Goal: Task Accomplishment & Management: Use online tool/utility

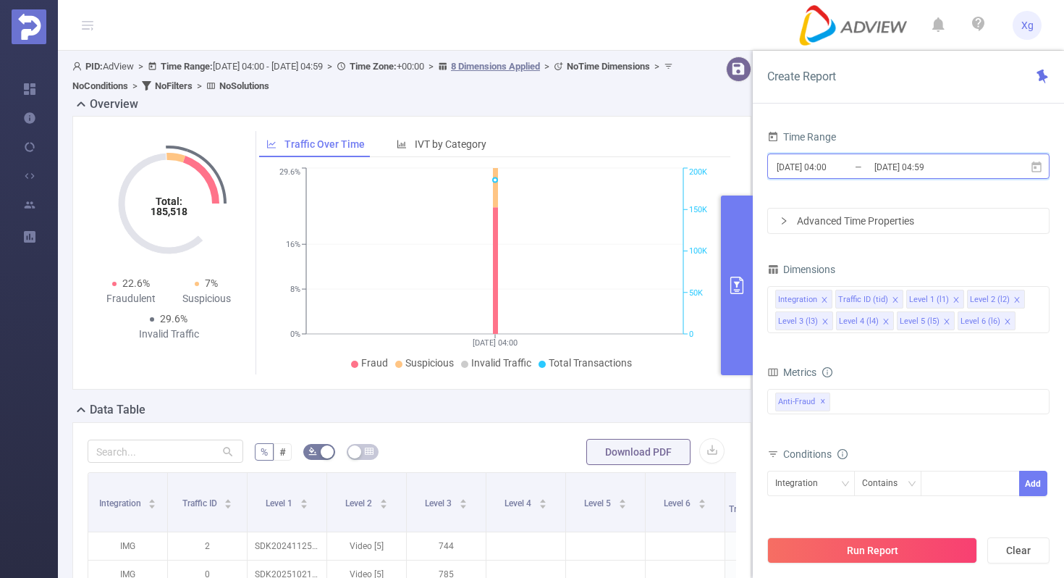
click at [1042, 162] on icon at bounding box center [1036, 167] width 13 height 13
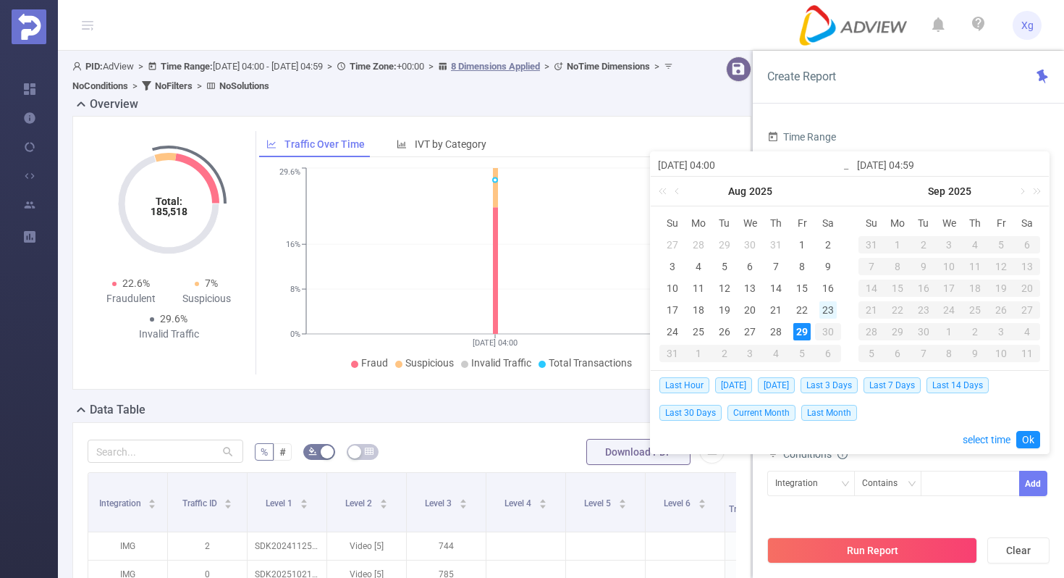
click at [819, 314] on div "23" at bounding box center [827, 309] width 17 height 17
click at [804, 331] on div "29" at bounding box center [801, 331] width 17 height 17
type input "[DATE] 04:00"
click at [1020, 435] on link "Ok" at bounding box center [1028, 439] width 24 height 17
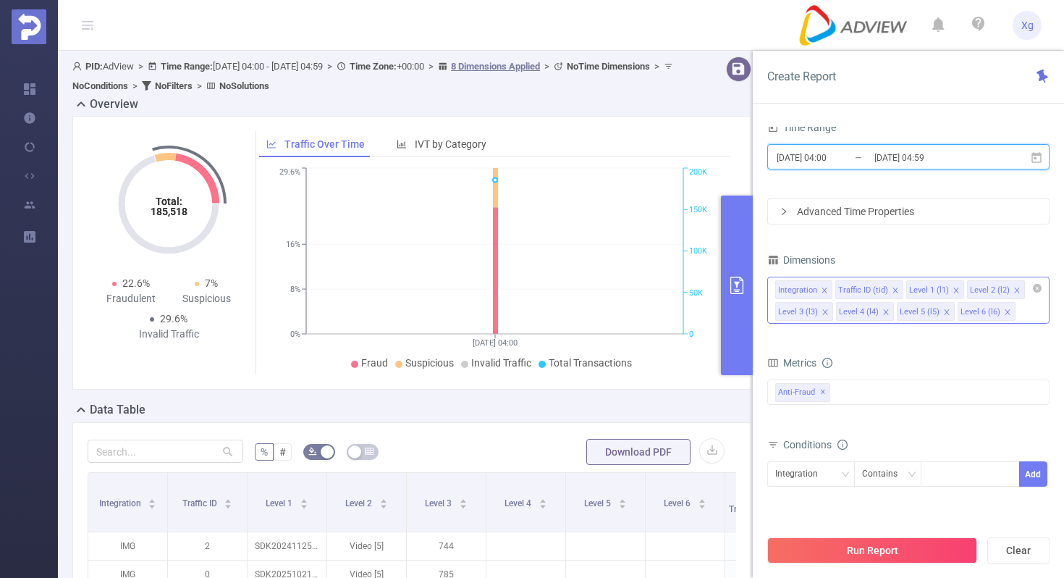
click at [826, 287] on icon "icon: close" at bounding box center [824, 290] width 7 height 7
click at [833, 288] on icon "icon: close" at bounding box center [835, 290] width 7 height 7
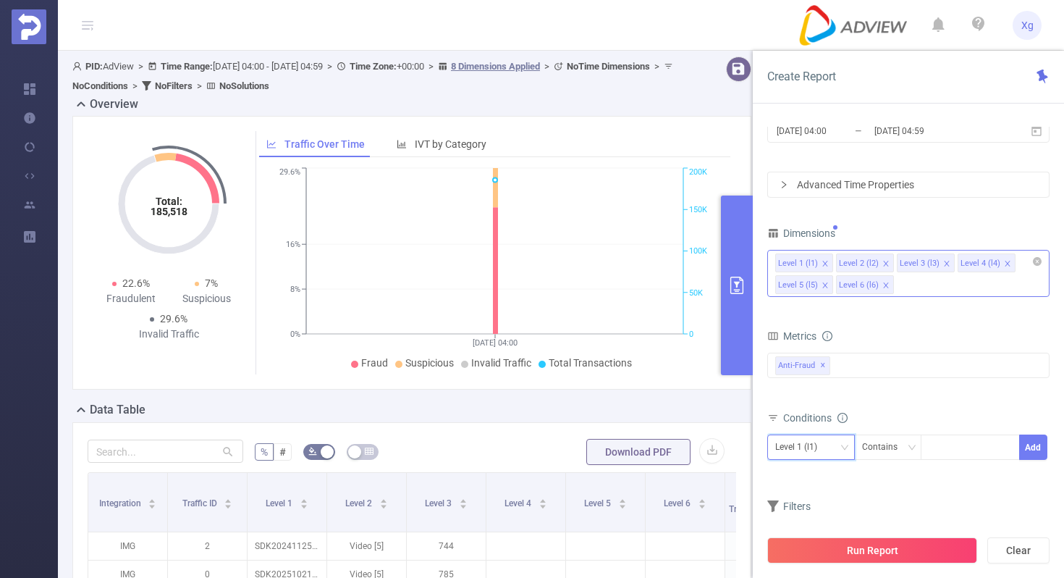
click at [850, 450] on div "Level 1 (l1)" at bounding box center [811, 446] width 88 height 25
click at [824, 304] on li "Level 1 (l1)" at bounding box center [811, 301] width 88 height 23
click at [909, 446] on icon "icon: down" at bounding box center [911, 446] width 7 height 5
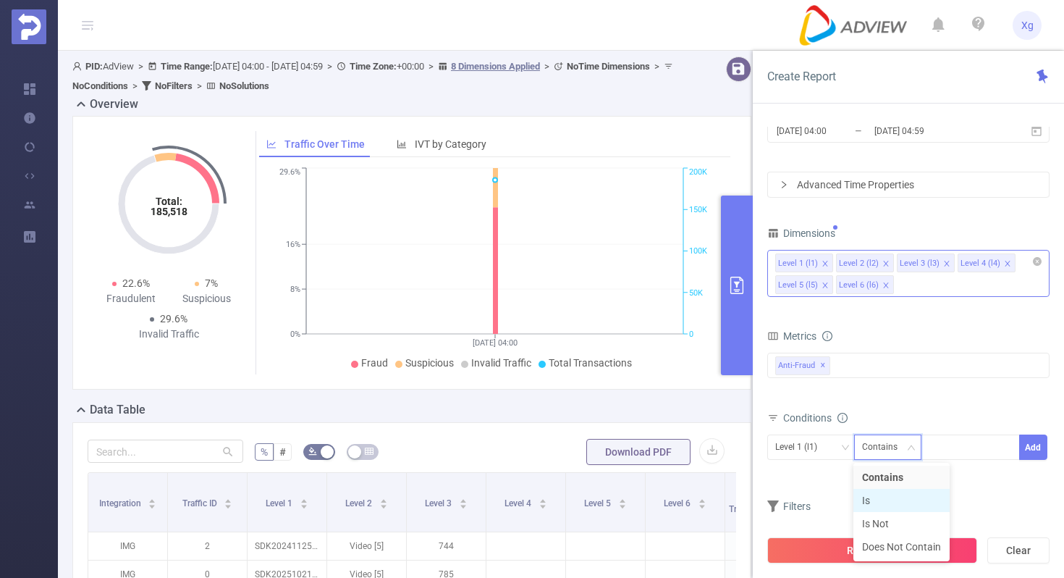
click at [883, 494] on li "Is" at bounding box center [901, 500] width 96 height 23
click at [942, 453] on div at bounding box center [970, 447] width 83 height 24
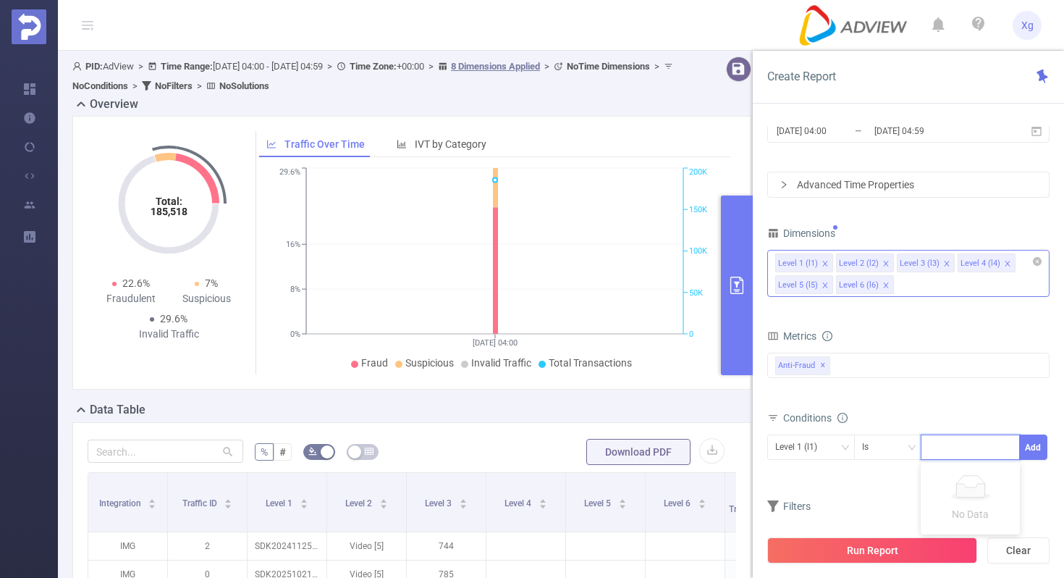
paste input "SDK20251311010619msawiw0sm5q6e9a"
type input "SDK20251311010619msawiw0sm5q6e9a"
click at [1041, 445] on button "Add" at bounding box center [1033, 446] width 28 height 25
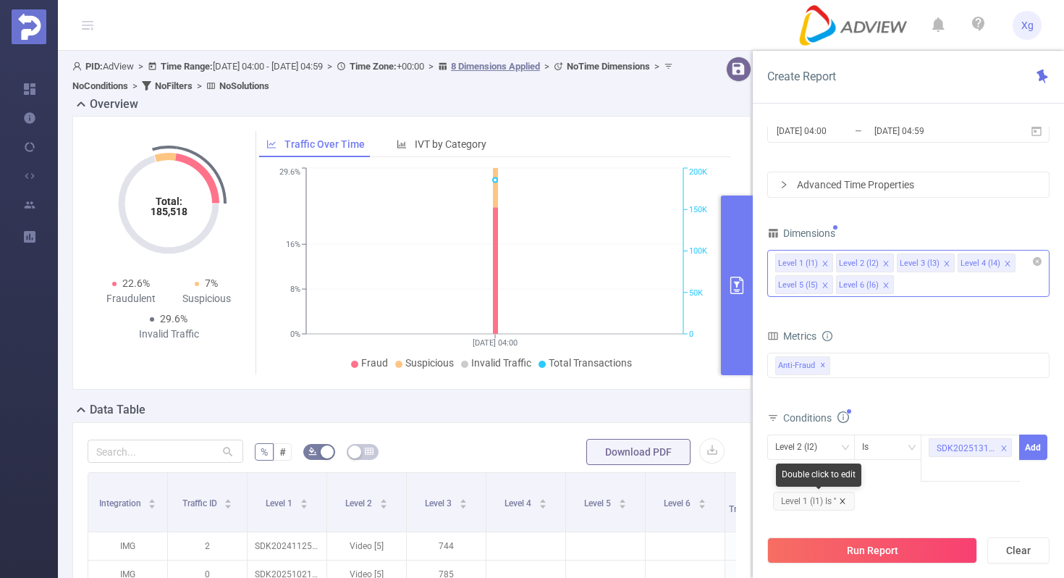
click at [845, 501] on icon "icon: close" at bounding box center [842, 500] width 5 height 5
click at [845, 443] on icon "icon: down" at bounding box center [844, 447] width 9 height 9
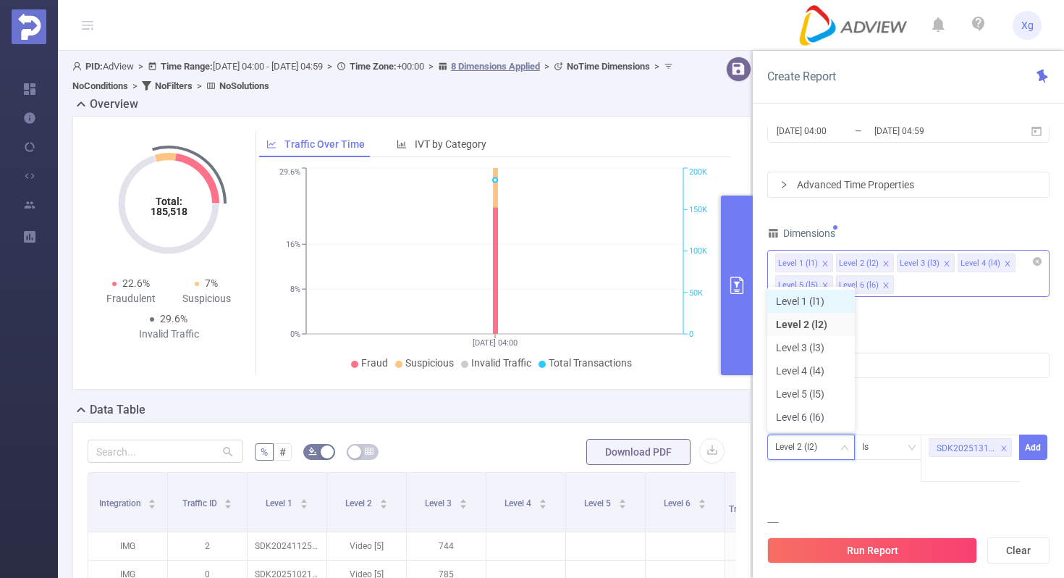
click at [809, 290] on li "Level 1 (l1)" at bounding box center [811, 301] width 88 height 23
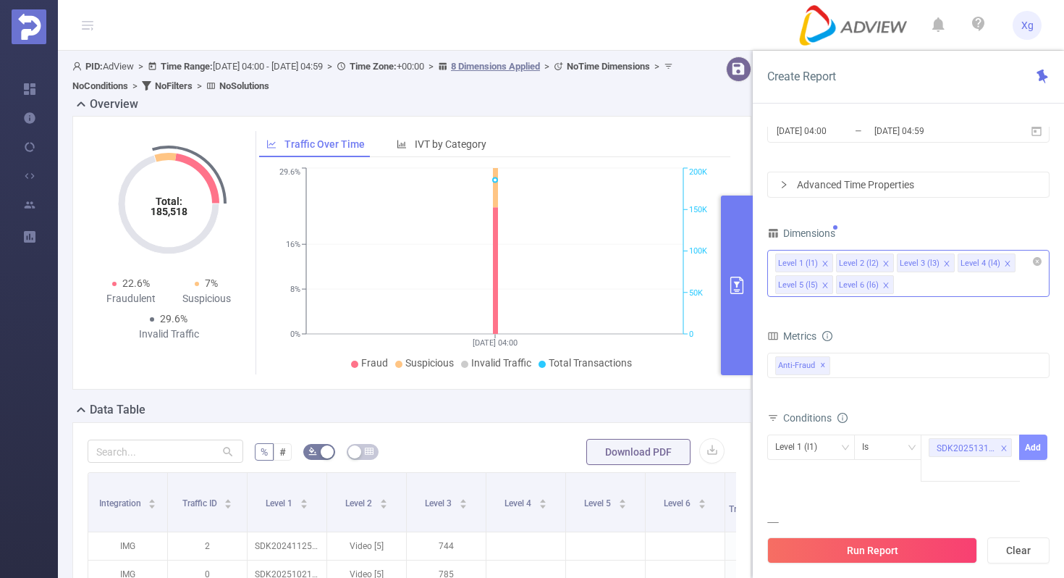
click at [1035, 439] on button "Add" at bounding box center [1033, 446] width 28 height 25
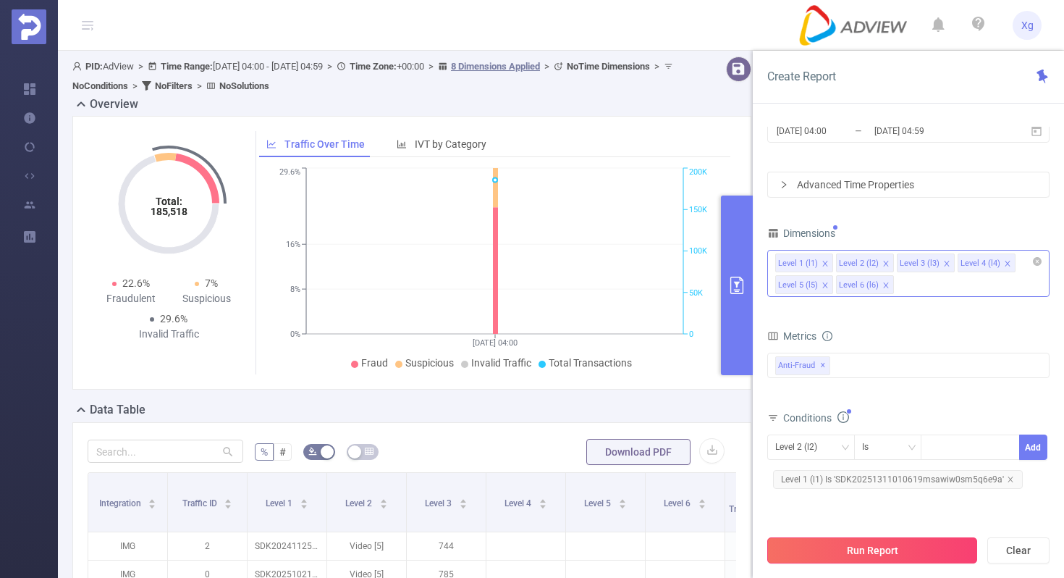
click at [862, 552] on button "Run Report" at bounding box center [872, 550] width 210 height 26
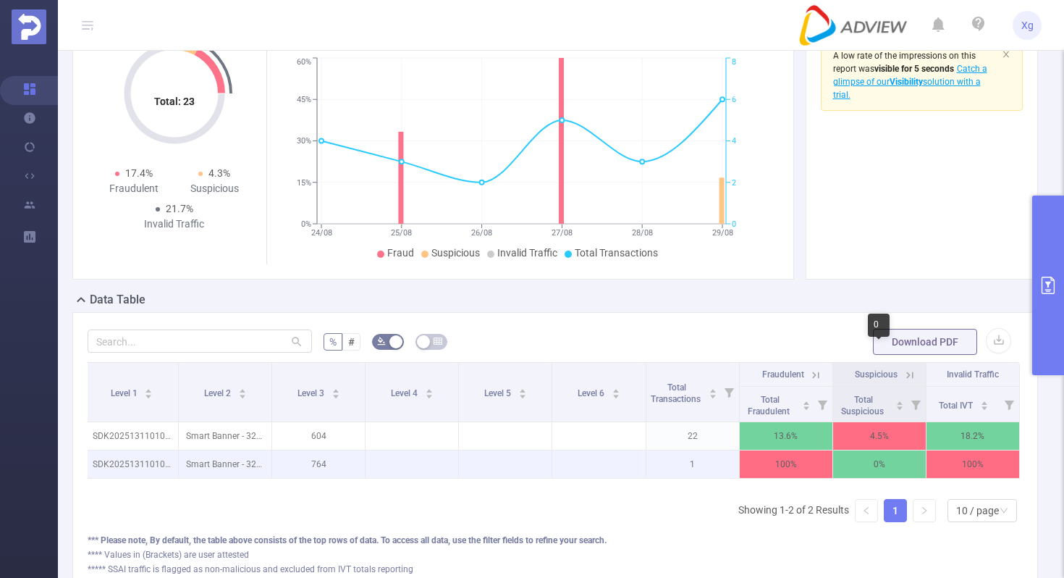
scroll to position [73, 0]
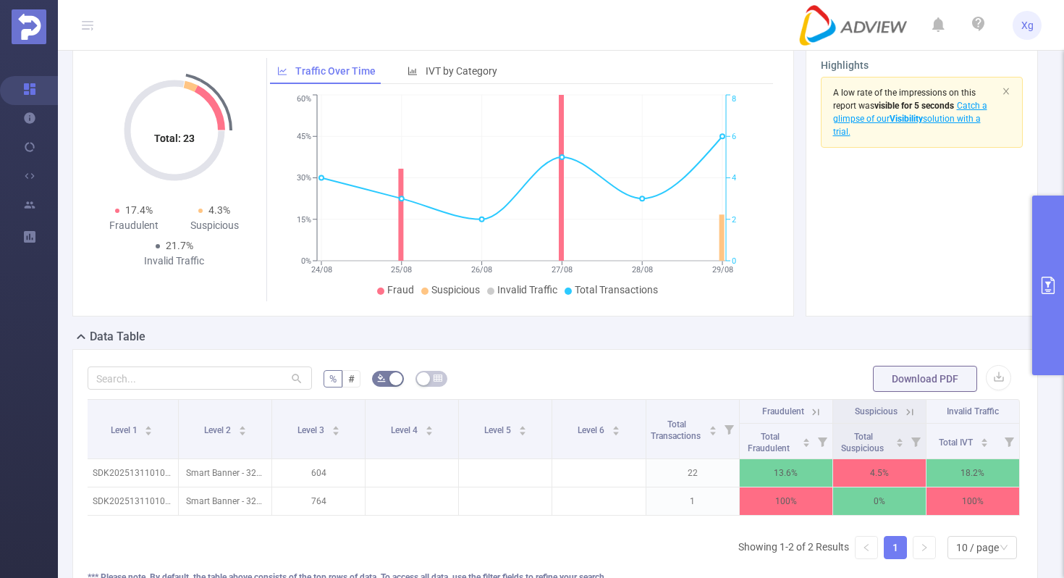
click at [1050, 258] on button "primary" at bounding box center [1048, 285] width 32 height 180
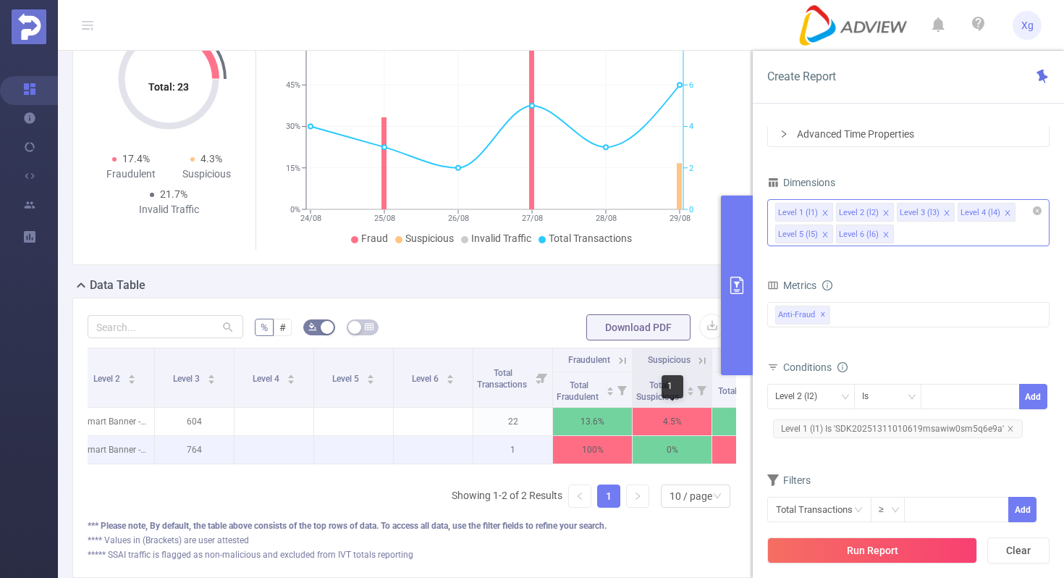
scroll to position [0, 151]
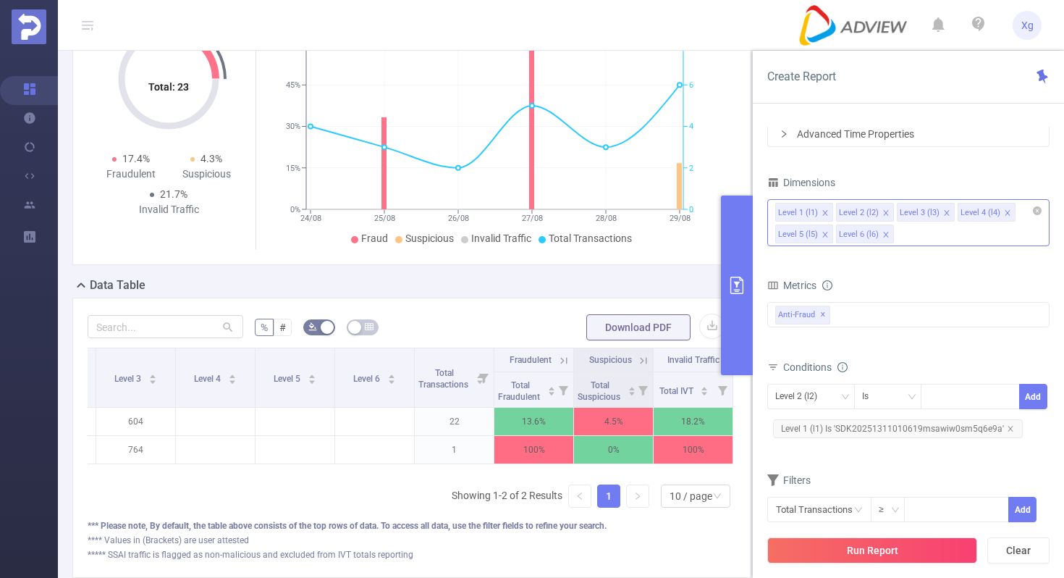
click at [929, 431] on span "Level 1 (l1) Is 'SDK20251311010619msawiw0sm5q6e9a'" at bounding box center [898, 428] width 250 height 19
click at [1006, 397] on icon "icon: close-circle" at bounding box center [1007, 395] width 9 height 9
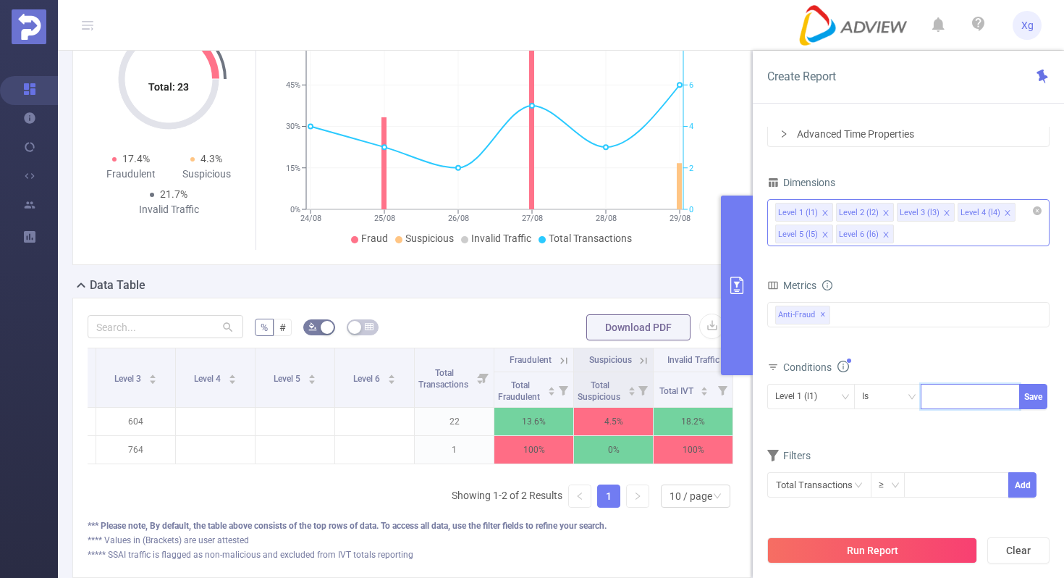
paste input "SDK202511281104095r6ha19wcuoylu9"
type input "SDK202511281104095r6ha19wcuoylu9"
click at [1034, 396] on button "Save" at bounding box center [1033, 396] width 28 height 25
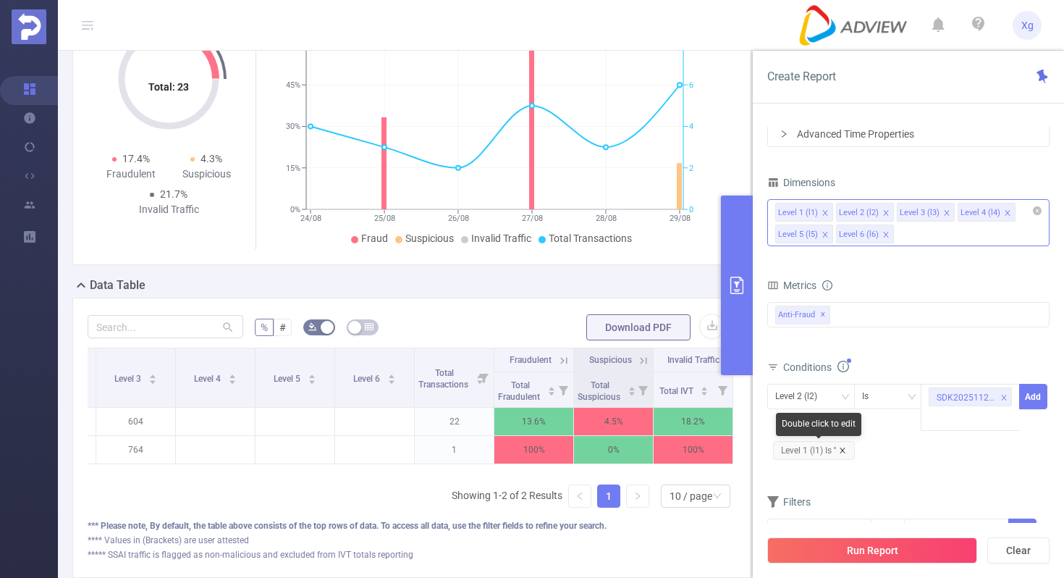
click at [844, 447] on icon "icon: close" at bounding box center [842, 450] width 7 height 7
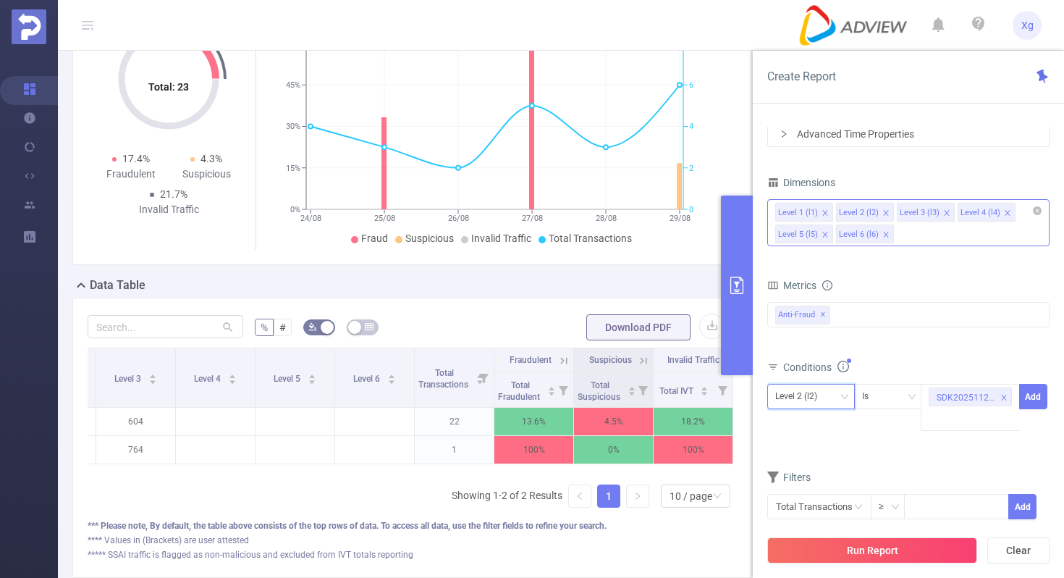
click at [845, 395] on icon "icon: down" at bounding box center [844, 396] width 9 height 9
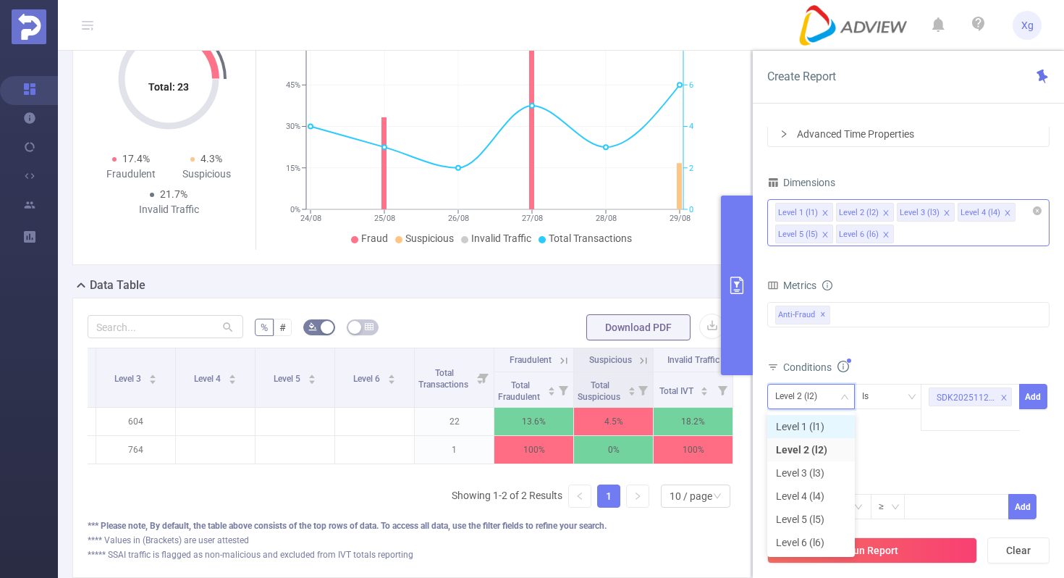
click at [810, 426] on li "Level 1 (l1)" at bounding box center [811, 426] width 88 height 23
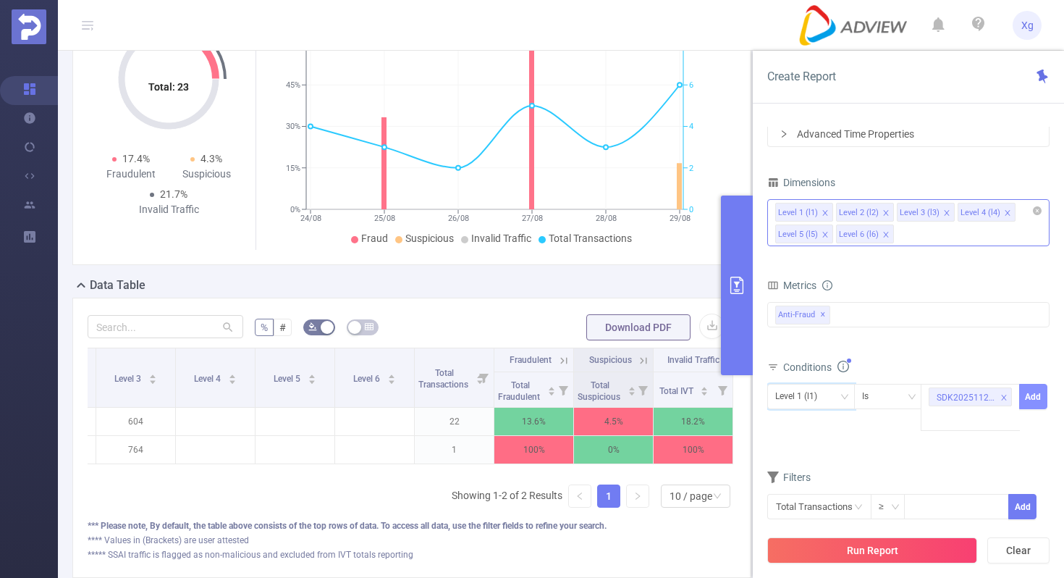
click at [1034, 393] on button "Add" at bounding box center [1033, 396] width 28 height 25
click at [893, 545] on button "Run Report" at bounding box center [872, 550] width 210 height 26
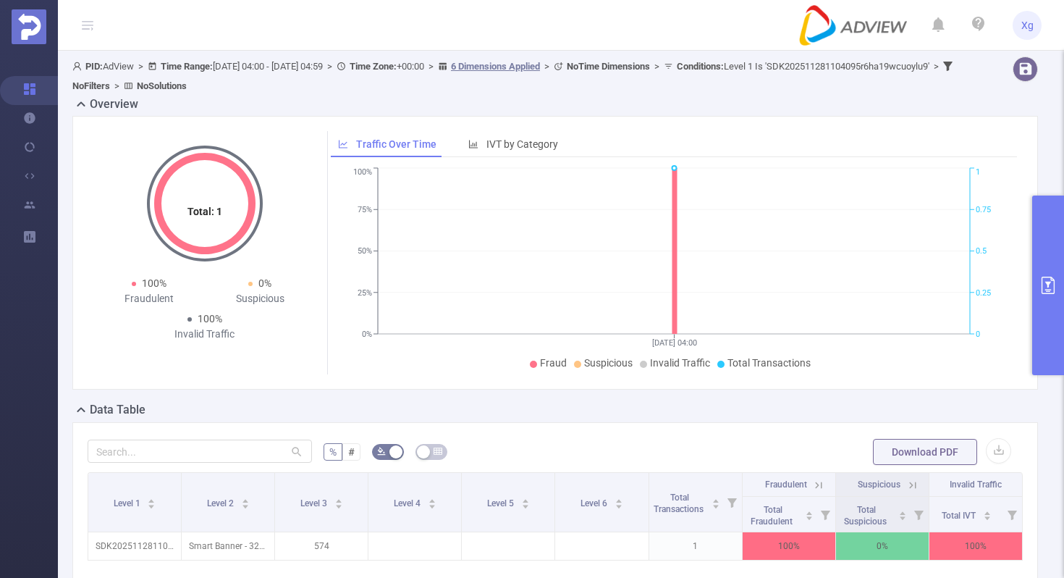
click at [1042, 298] on button "primary" at bounding box center [1048, 285] width 32 height 180
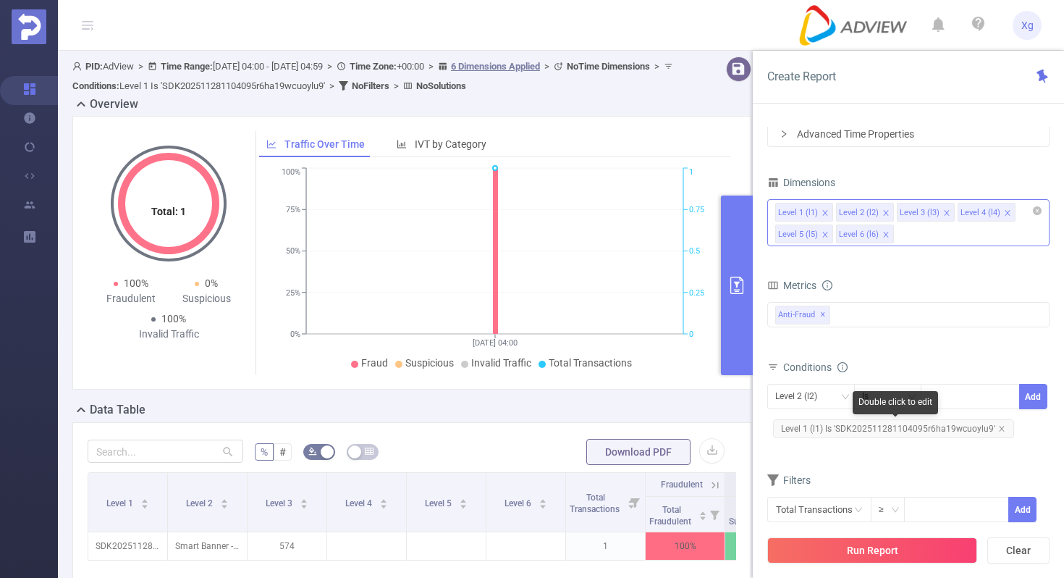
click at [866, 433] on span "Level 1 (l1) Is 'SDK202511281104095r6ha19wcuoylu9'" at bounding box center [893, 428] width 241 height 19
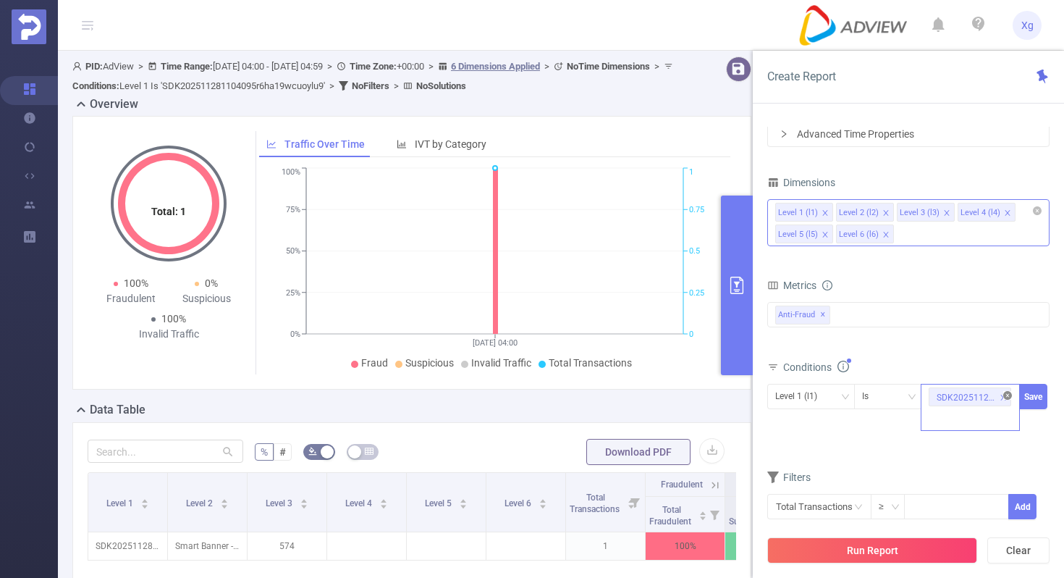
click at [1005, 397] on icon "icon: close-circle" at bounding box center [1007, 395] width 9 height 9
paste input "SDK202503290304049vlus700dgcx60j"
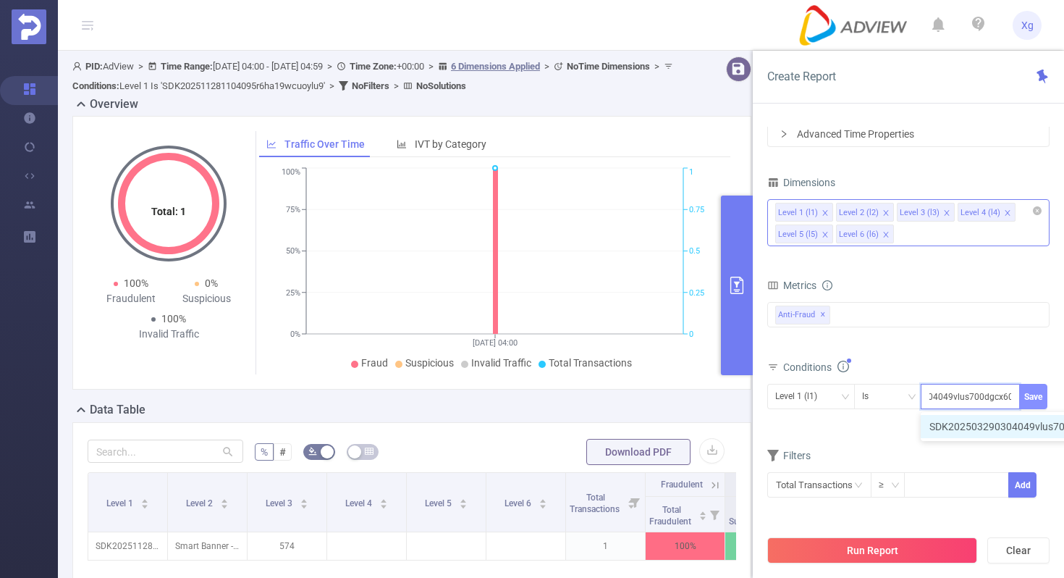
type input "SDK202503290304049vlus700dgcx60j"
click at [1034, 395] on button "Save" at bounding box center [1033, 396] width 28 height 25
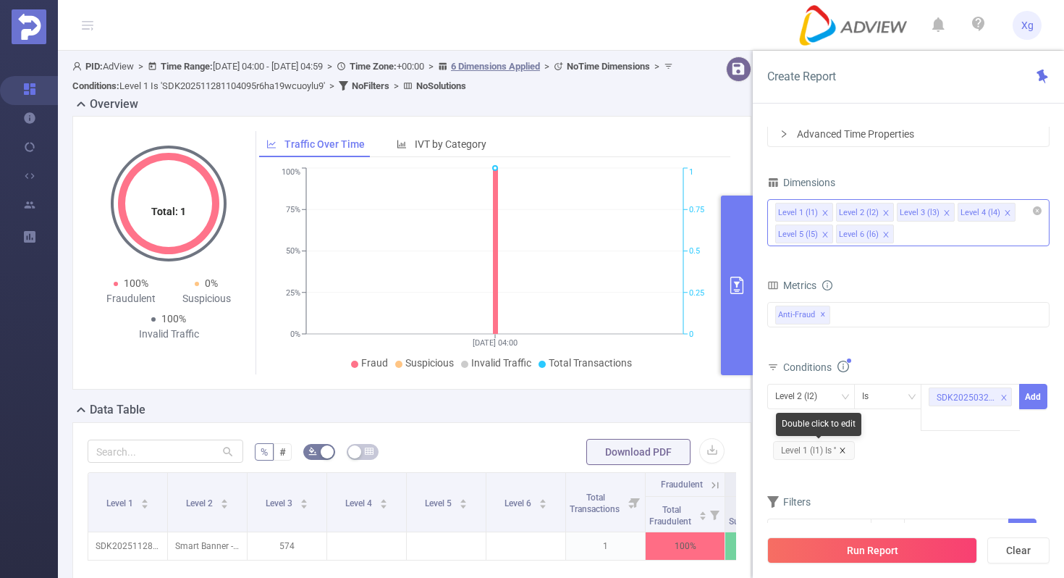
click at [845, 451] on icon "icon: close" at bounding box center [842, 449] width 5 height 5
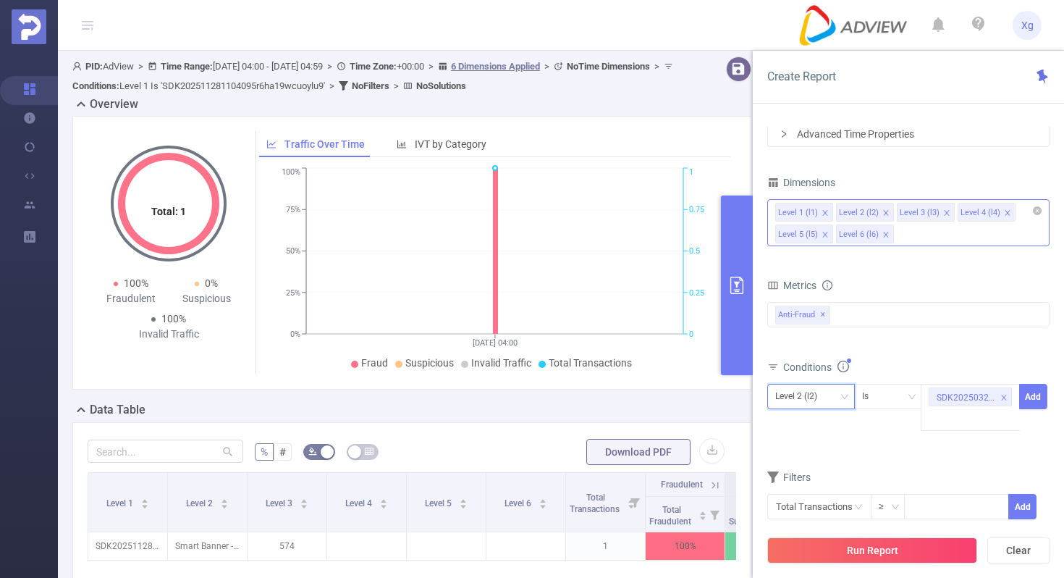
click at [837, 397] on div "Level 2 (l2)" at bounding box center [811, 396] width 72 height 24
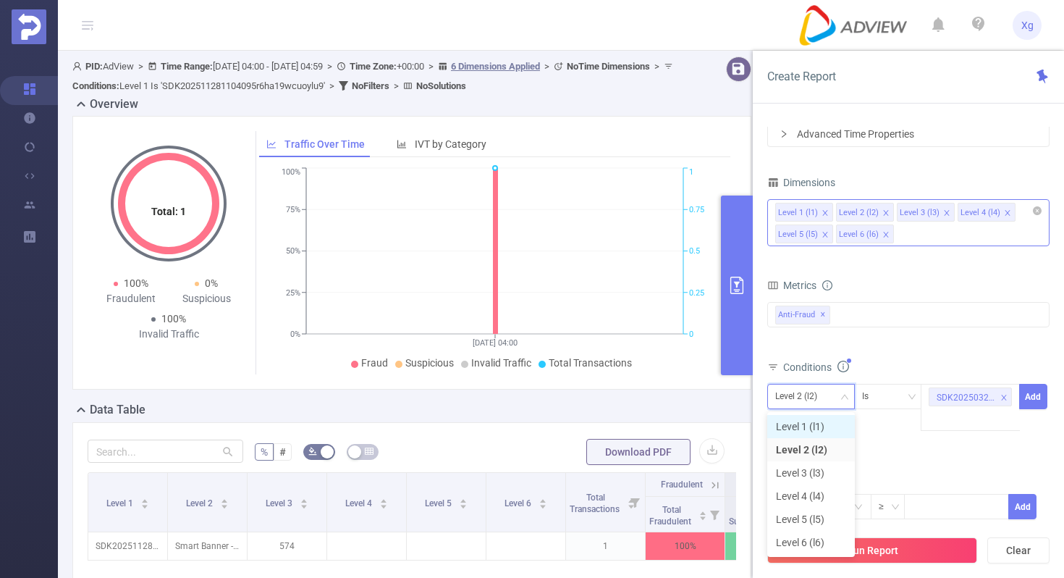
click at [814, 423] on li "Level 1 (l1)" at bounding box center [811, 426] width 88 height 23
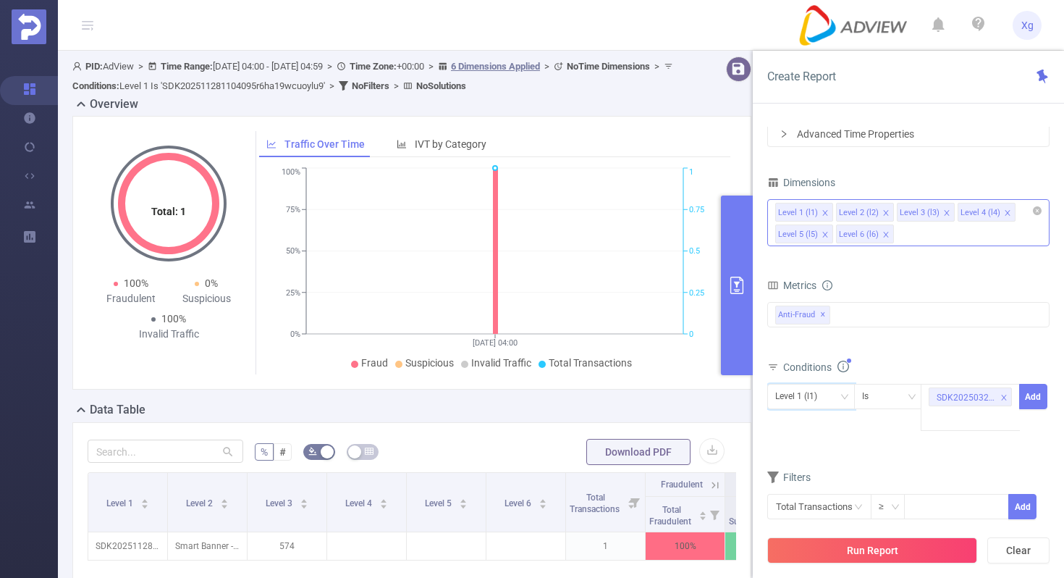
click at [1039, 410] on span "Level 1 (l1) Is SDK202503290304049vlus700dgcx60j Add" at bounding box center [908, 407] width 282 height 47
click at [1035, 403] on button "Add" at bounding box center [1033, 396] width 28 height 25
click at [893, 557] on button "Run Report" at bounding box center [872, 550] width 210 height 26
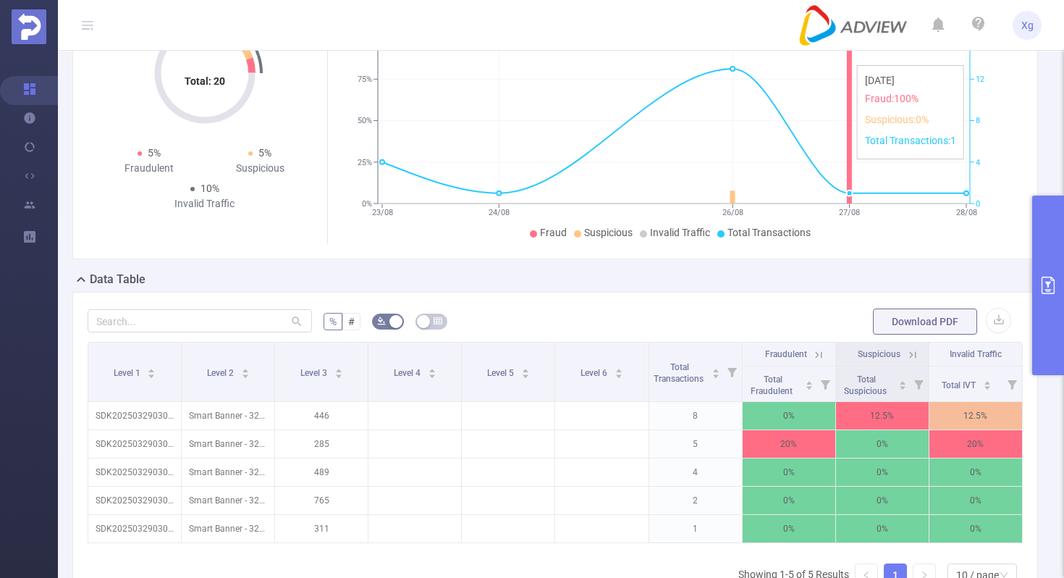
scroll to position [141, 0]
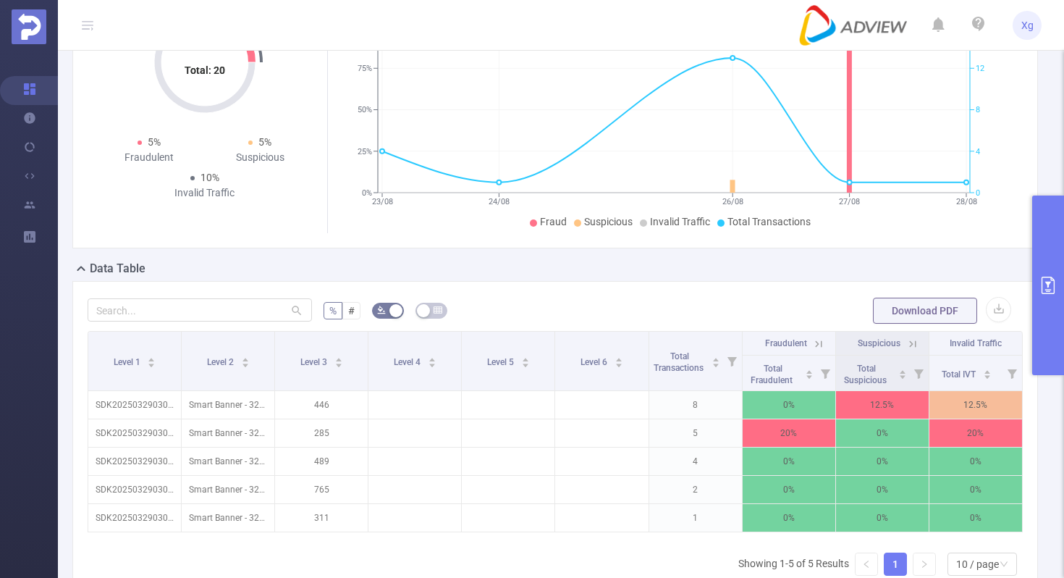
click at [1062, 258] on button "primary" at bounding box center [1048, 285] width 32 height 180
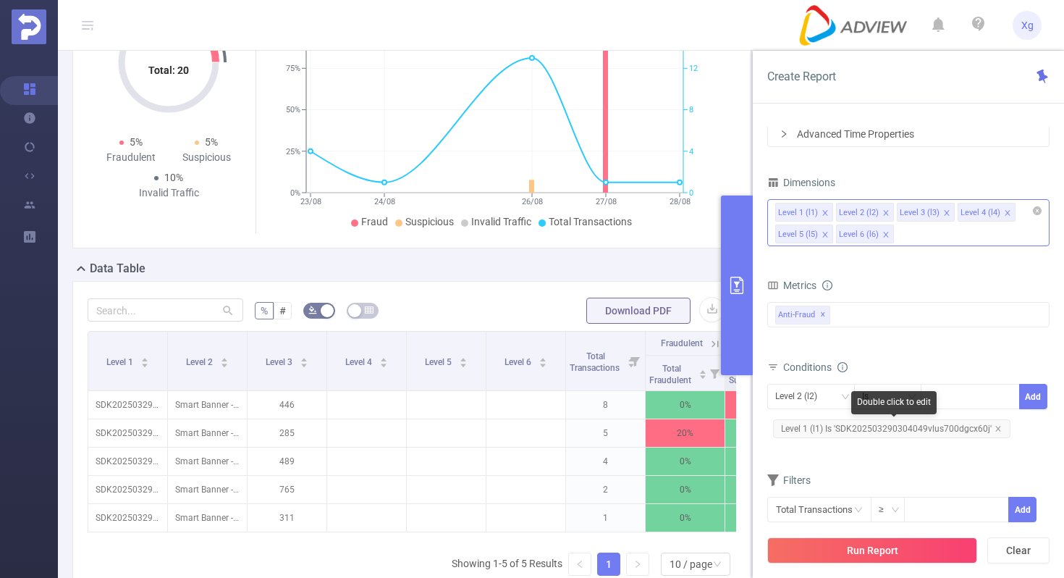
click at [880, 429] on span "Level 1 (l1) Is 'SDK202503290304049vlus700dgcx60j'" at bounding box center [891, 428] width 237 height 19
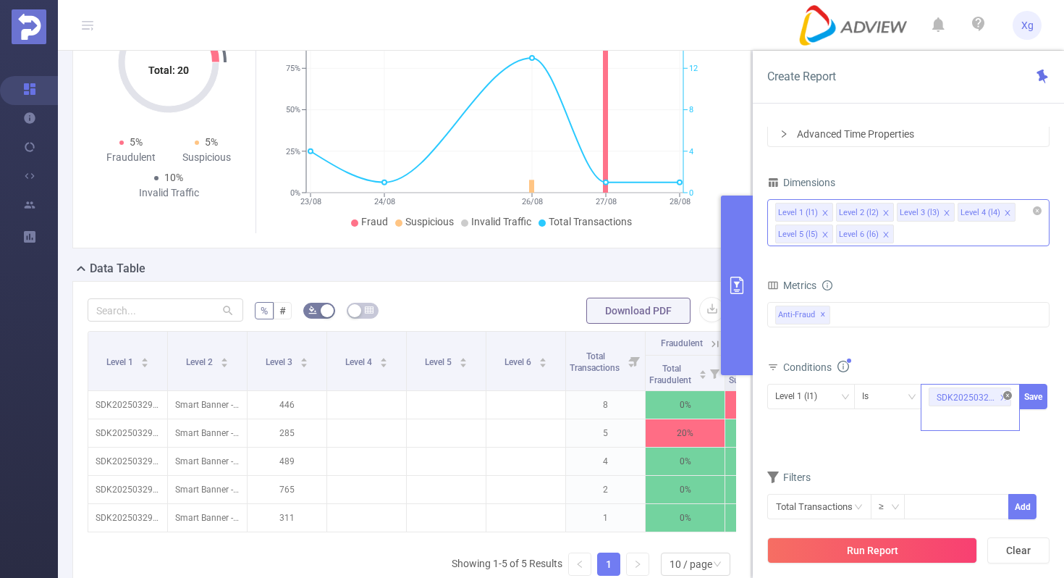
click at [1007, 397] on icon "icon: close-circle" at bounding box center [1007, 395] width 9 height 9
click at [979, 399] on div "SDK202503290304049vlus700dgcx60j" at bounding box center [970, 396] width 83 height 24
paste input "SDK20251027100428x0k36s0qbj3m2mg"
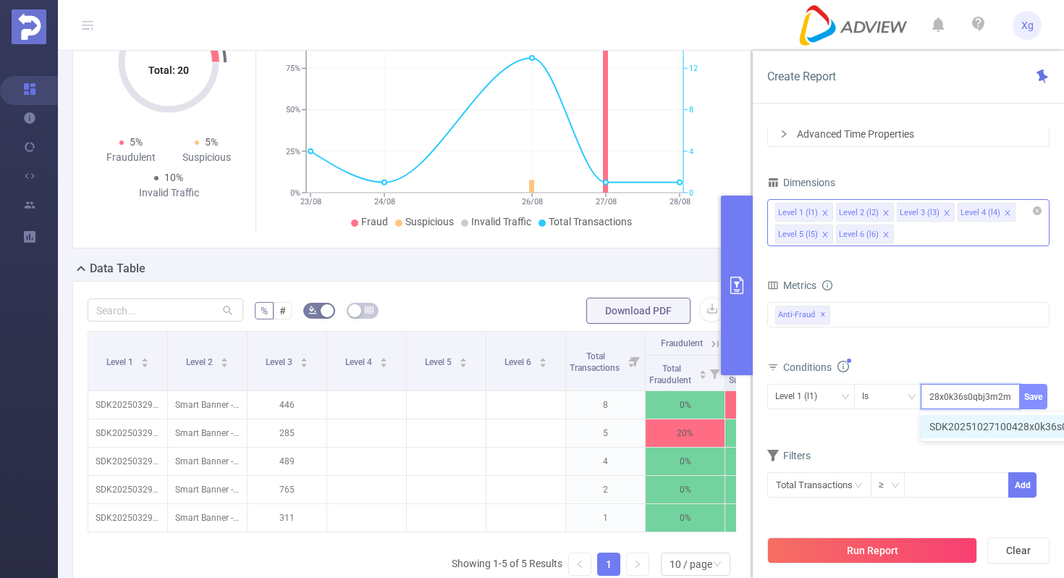
type input "SDK20251027100428x0k36s0qbj3m2mg"
click at [1026, 393] on button "Save" at bounding box center [1033, 396] width 28 height 25
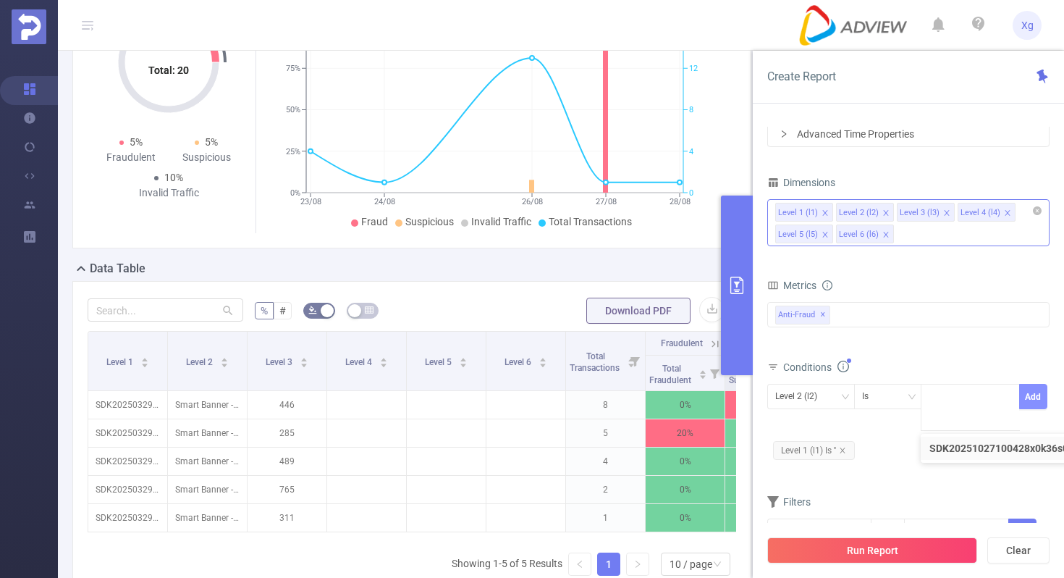
scroll to position [0, 0]
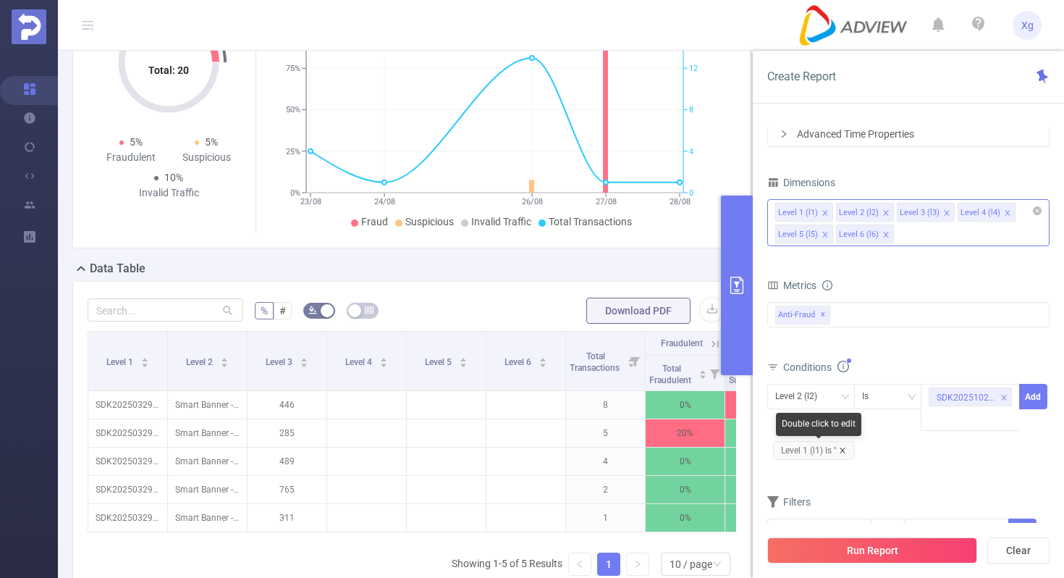
click at [844, 447] on icon "icon: close" at bounding box center [842, 450] width 7 height 7
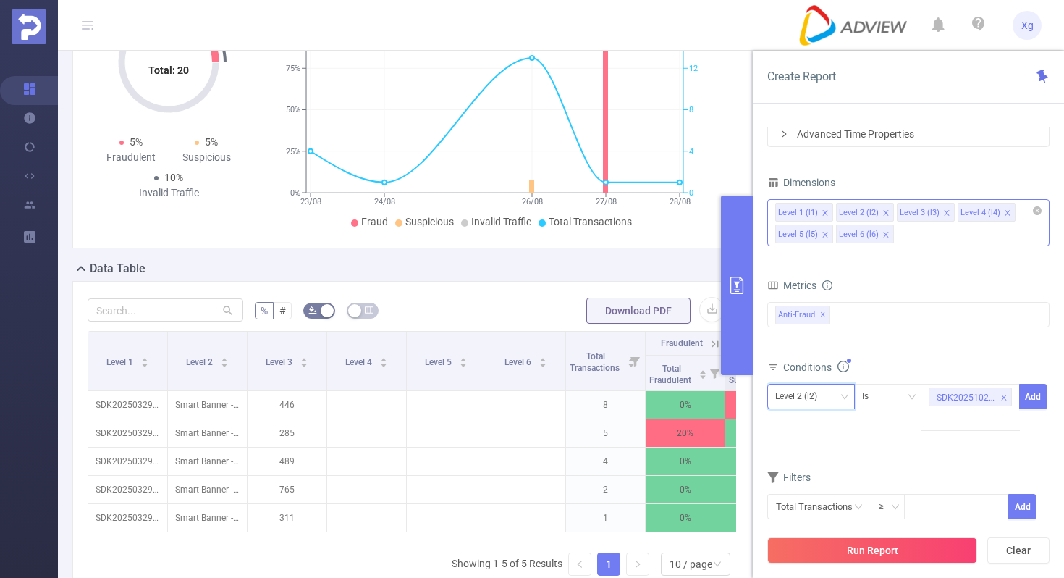
click at [839, 389] on div "Level 2 (l2)" at bounding box center [811, 396] width 72 height 24
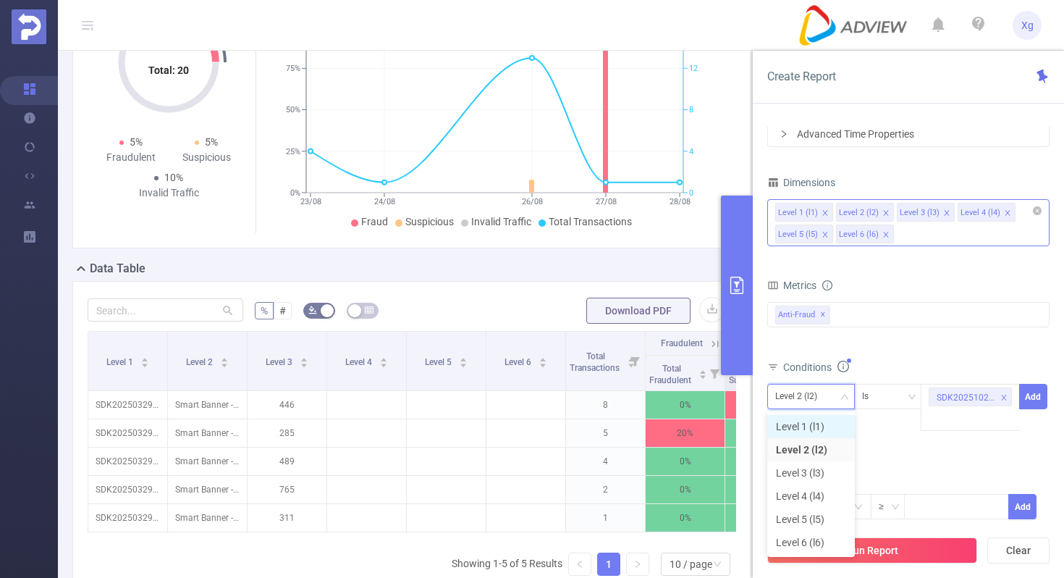
click at [815, 432] on li "Level 1 (l1)" at bounding box center [811, 426] width 88 height 23
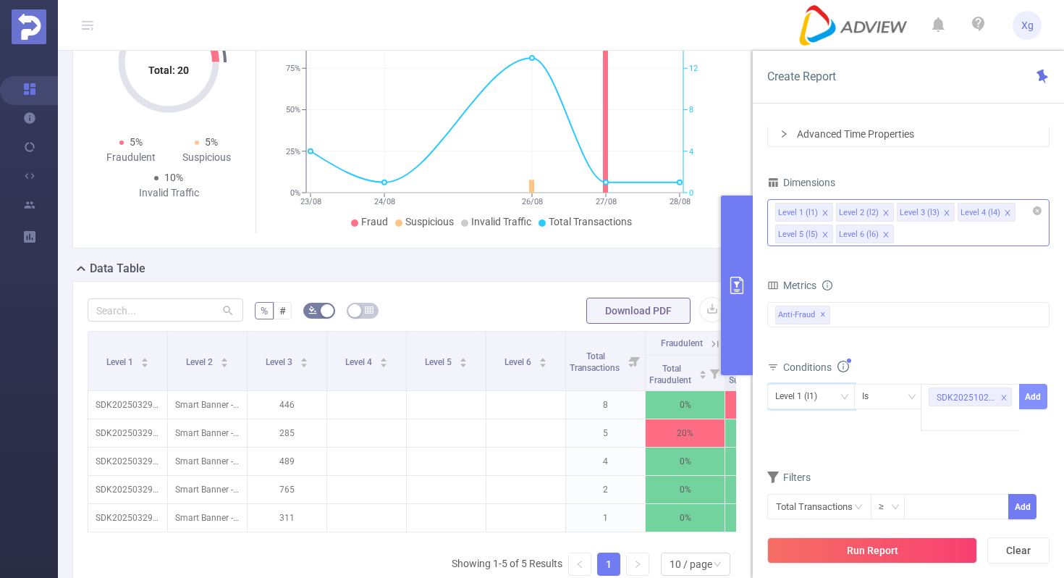
click at [1039, 396] on button "Add" at bounding box center [1033, 396] width 28 height 25
click at [854, 549] on button "Run Report" at bounding box center [872, 550] width 210 height 26
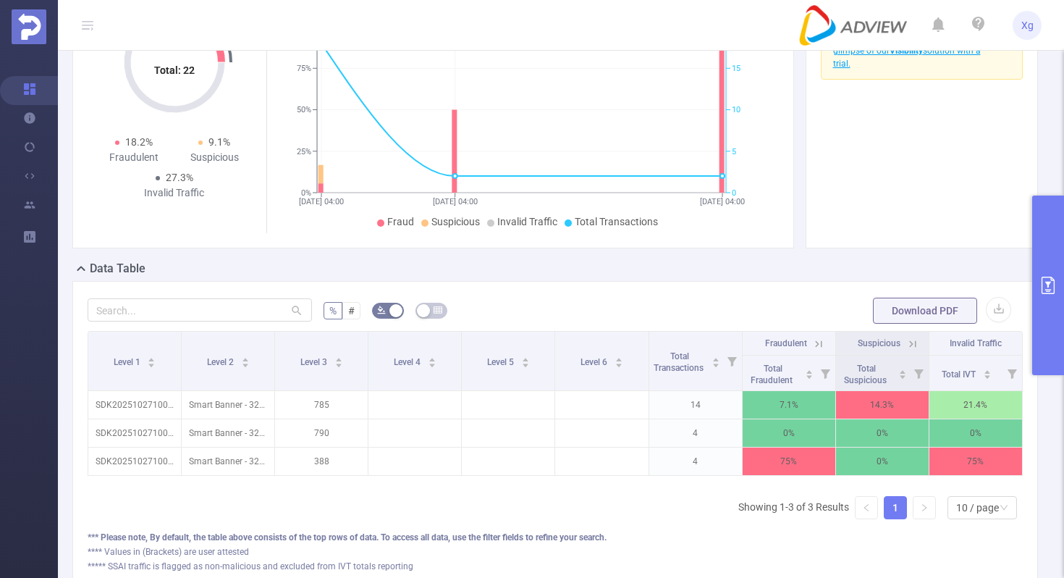
click at [578, 292] on div "% # Download PDF Level 1 Level 2 Level 3 Level 4 Level 5 Level 6 Total Transact…" at bounding box center [555, 435] width 966 height 308
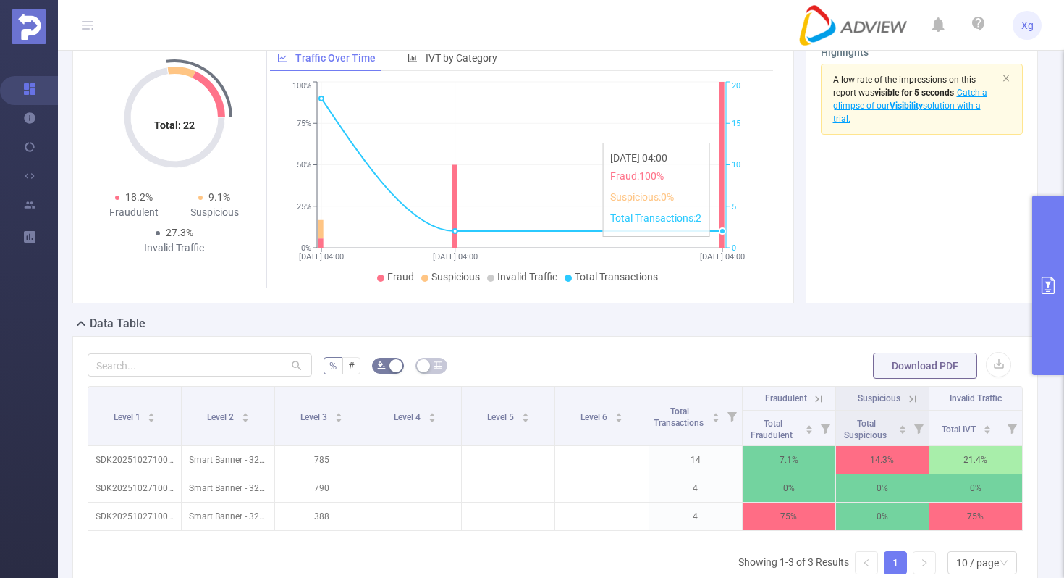
scroll to position [38, 0]
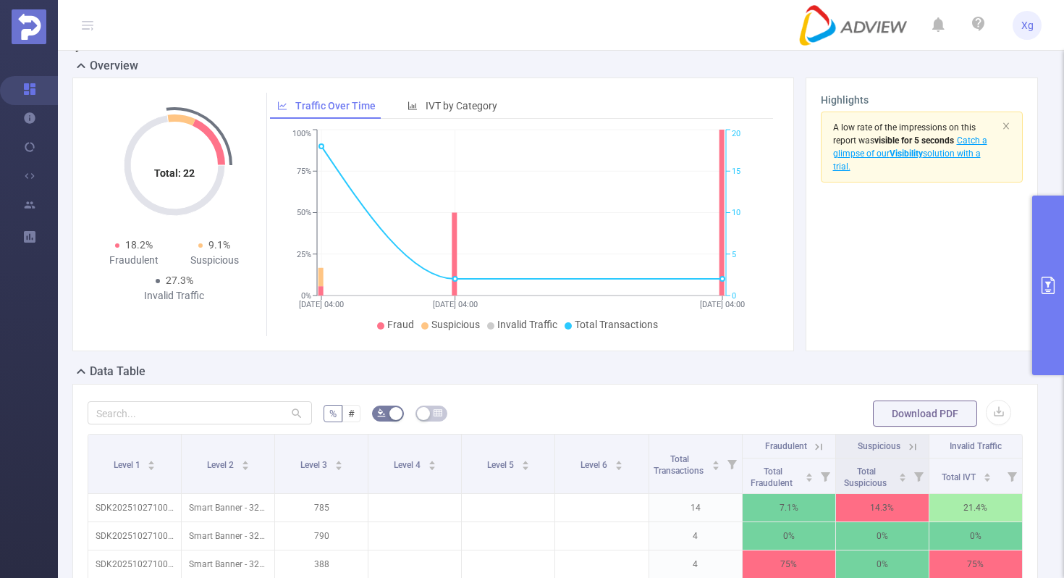
click at [1045, 239] on button "primary" at bounding box center [1048, 285] width 32 height 180
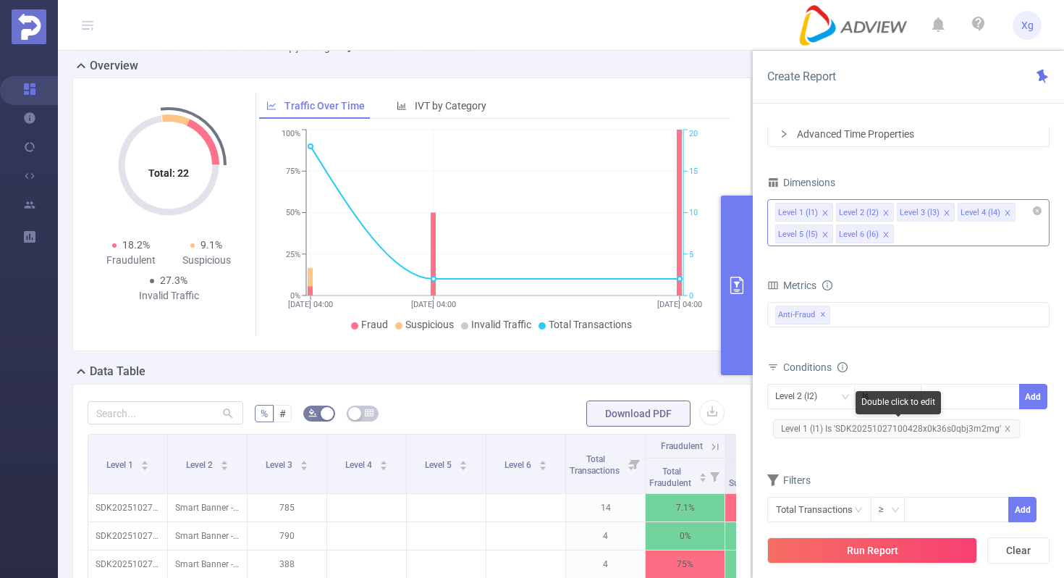
click at [850, 431] on span "Level 1 (l1) Is 'SDK20251027100428x0k36s0qbj3m2mg'" at bounding box center [896, 428] width 247 height 19
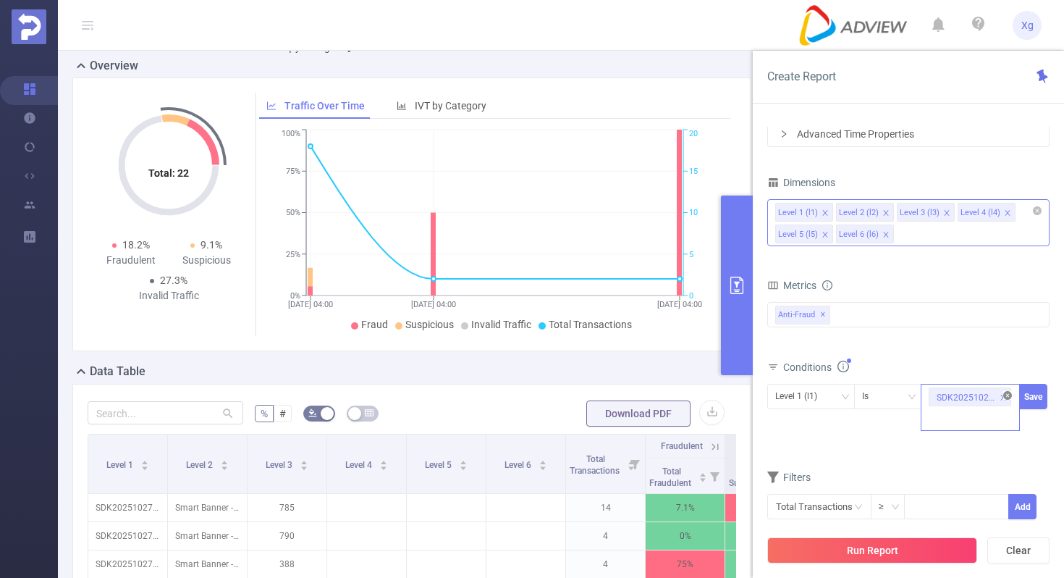
click at [1006, 392] on icon "icon: close-circle" at bounding box center [1007, 395] width 9 height 9
click at [980, 392] on div "SDK20251027100428x0k36s0qbj3m2mg" at bounding box center [970, 396] width 83 height 24
paste input "SDK20251027100420peq7w8a73kci8wd"
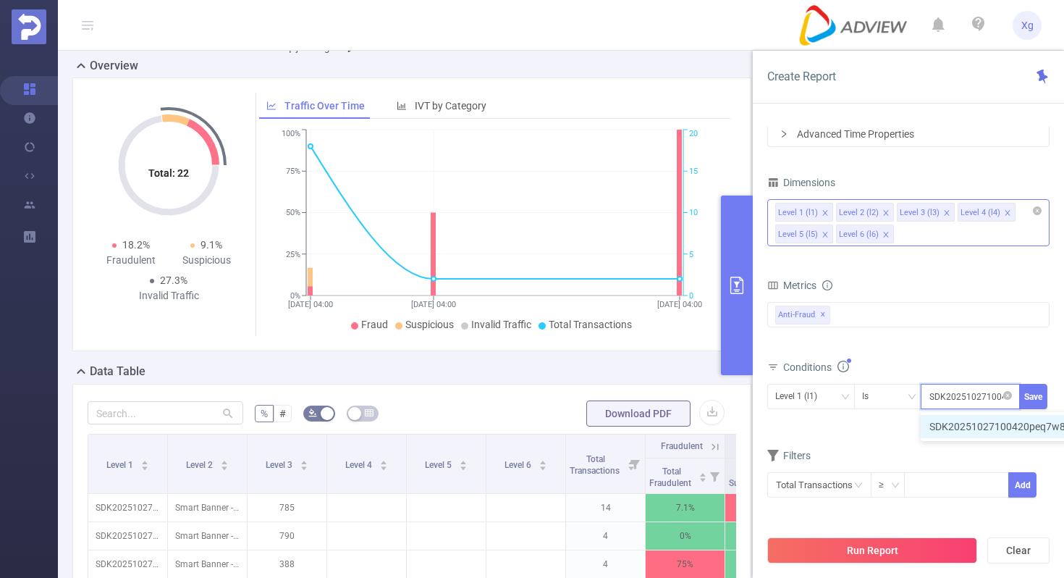
scroll to position [0, 75]
type input "SDK20251027100420peq7w8a73kci8wd"
click at [1035, 397] on button "Save" at bounding box center [1033, 396] width 28 height 25
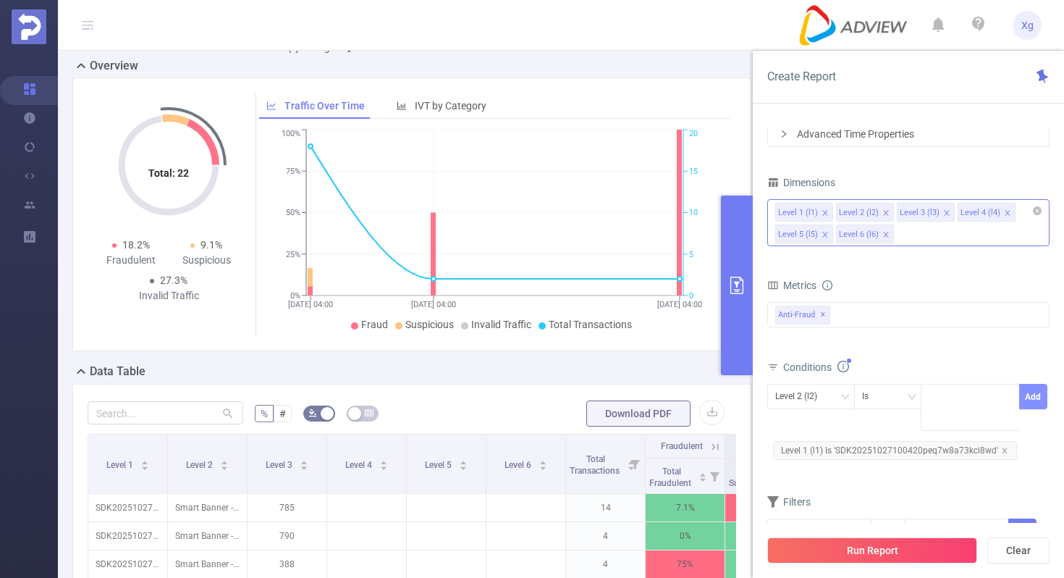
scroll to position [0, 0]
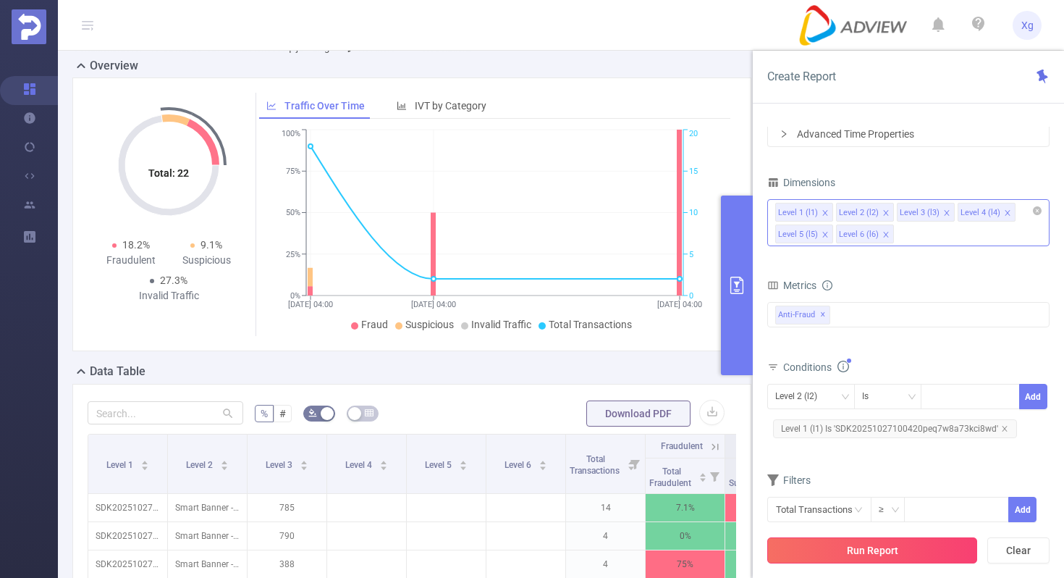
click at [862, 549] on button "Run Report" at bounding box center [872, 550] width 210 height 26
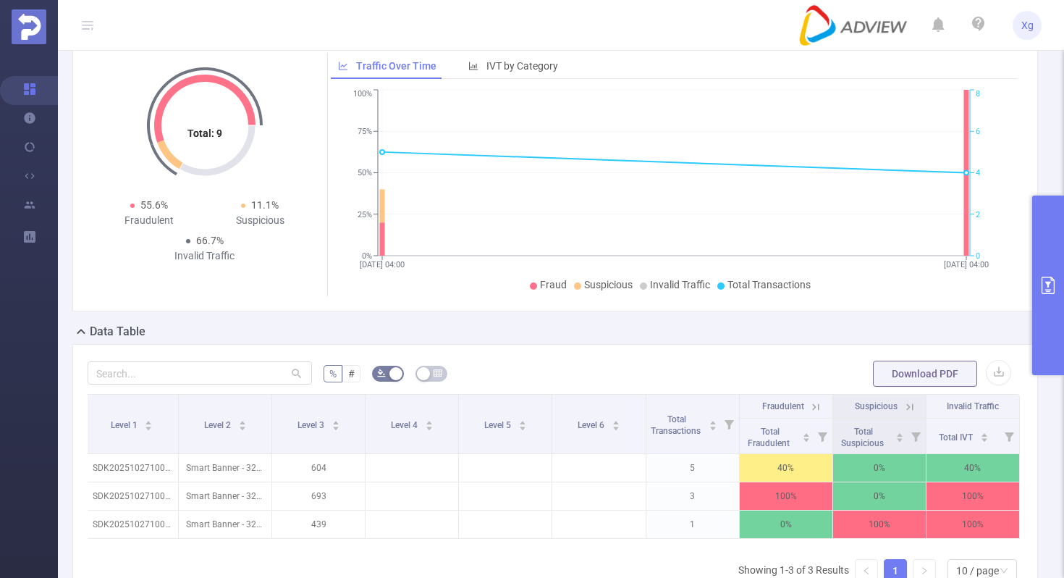
scroll to position [95, 0]
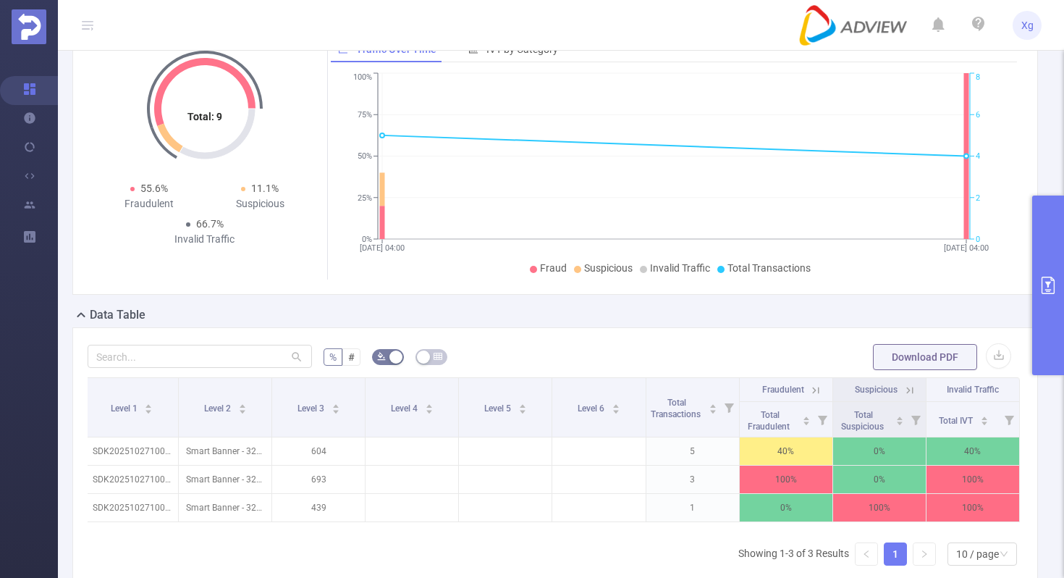
click at [1047, 256] on button "primary" at bounding box center [1048, 285] width 32 height 180
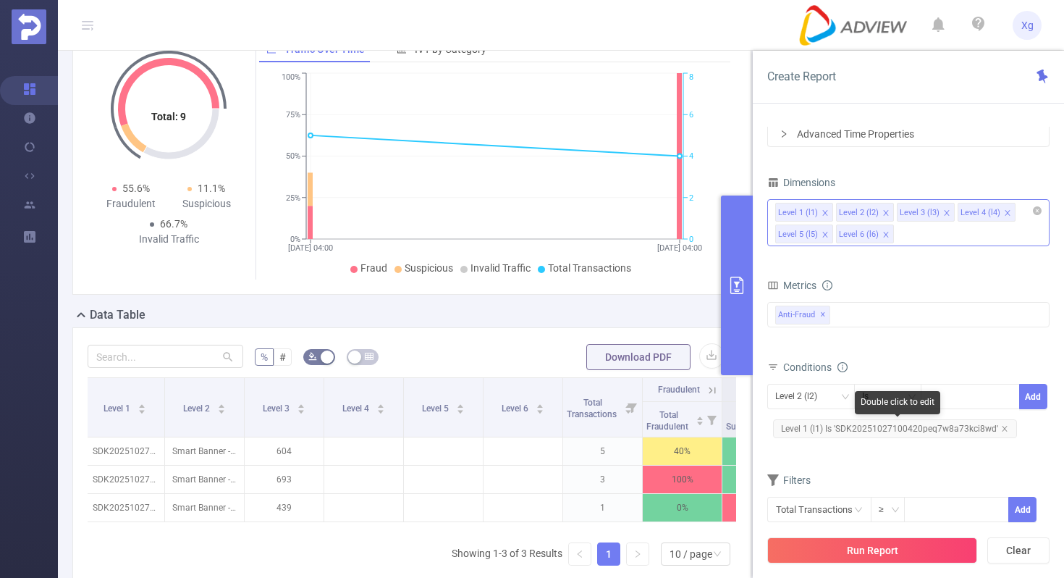
click at [874, 429] on span "Level 1 (l1) Is 'SDK20251027100420peq7w8a73kci8wd'" at bounding box center [895, 428] width 244 height 19
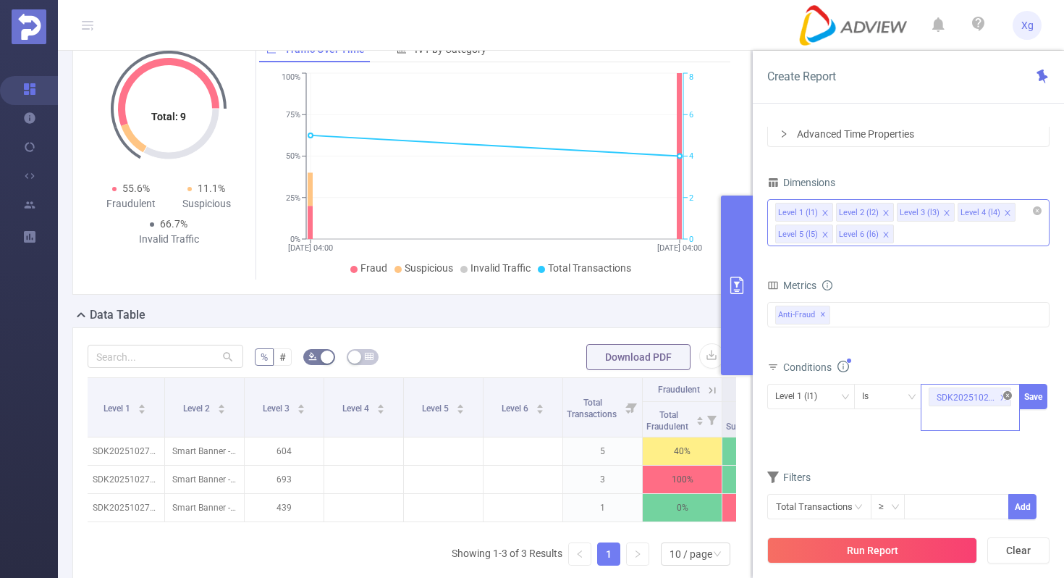
click at [1008, 394] on icon "icon: close-circle" at bounding box center [1007, 395] width 9 height 9
paste input "SDK20251228120409t805ym42z9em7ik"
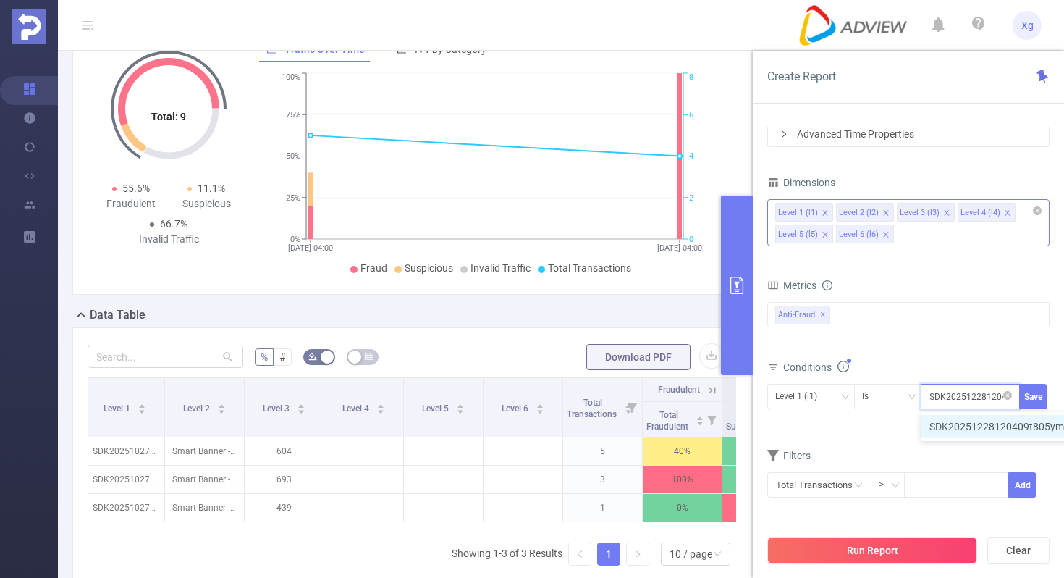
scroll to position [0, 75]
type input "SDK20251228120409t805ym42z9em7ik"
click at [1031, 396] on button "Save" at bounding box center [1033, 396] width 28 height 25
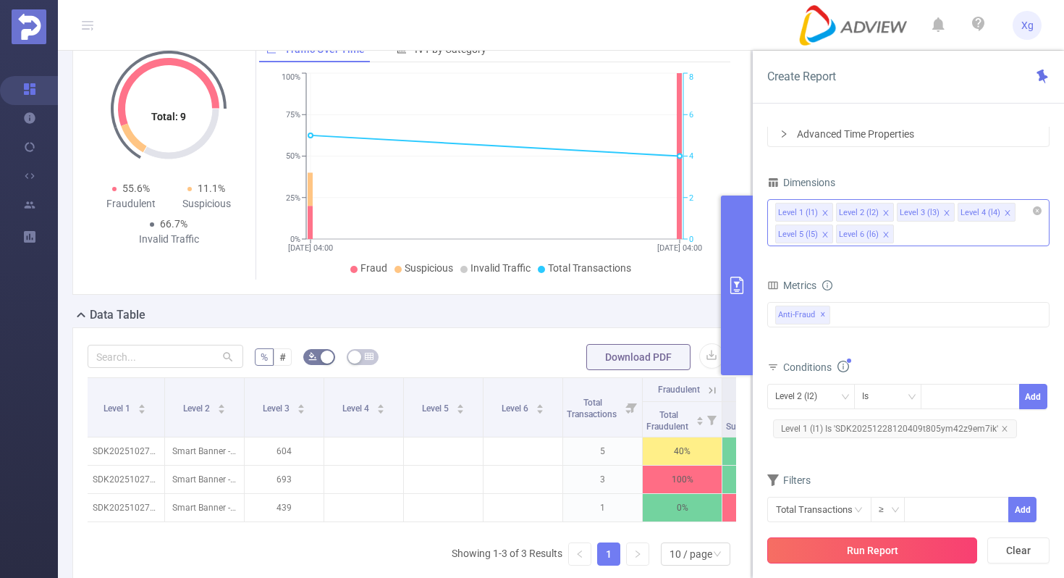
click at [888, 546] on button "Run Report" at bounding box center [872, 550] width 210 height 26
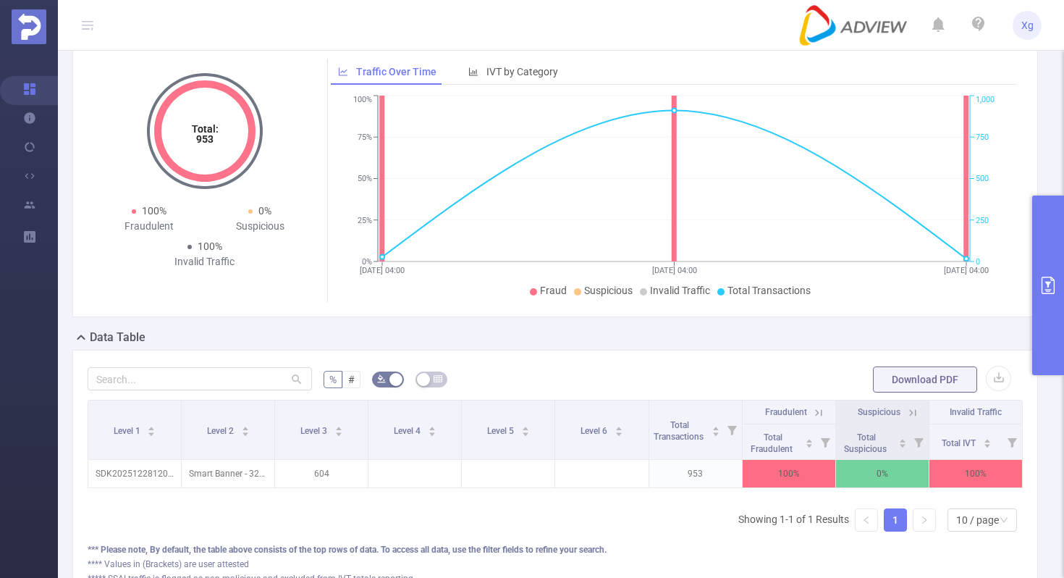
scroll to position [46, 0]
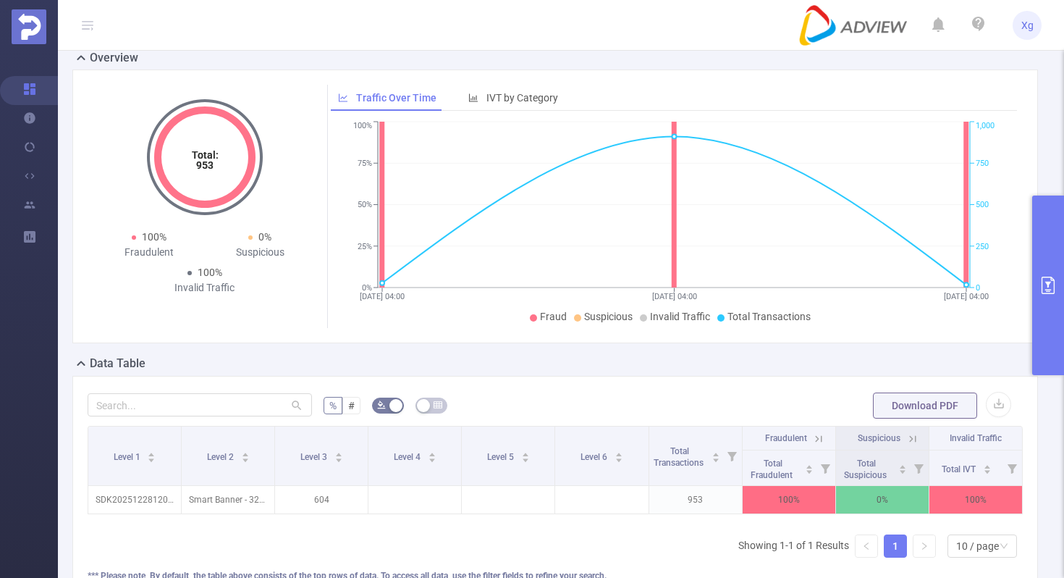
click at [1044, 255] on button "primary" at bounding box center [1048, 285] width 32 height 180
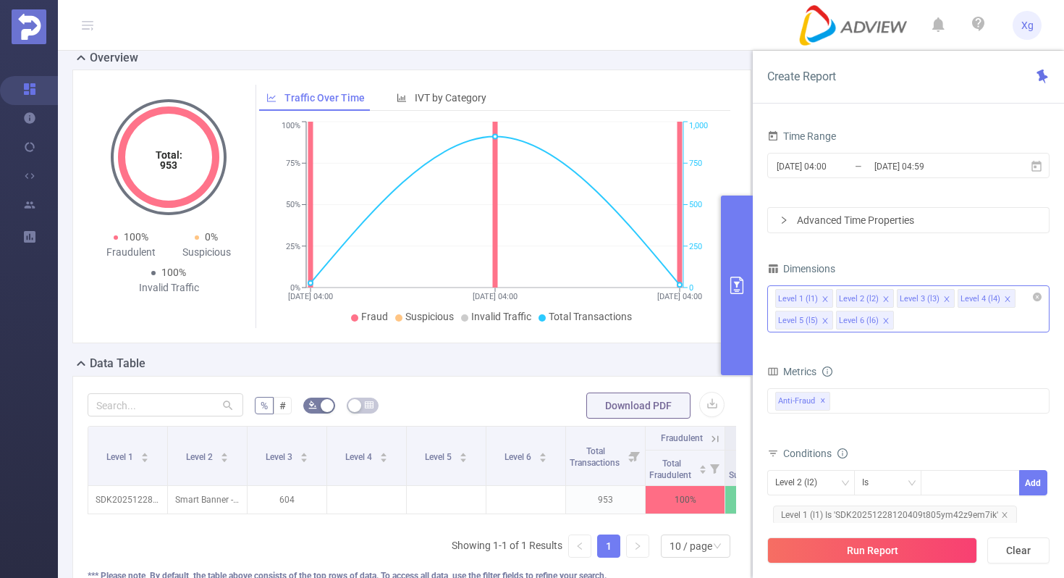
click at [538, 327] on icon "[DATE] 04:00 [DATE] 04:00 [DATE] 04:00 0% 25% 50% 75% 100% 0 250 500 750 1,000" at bounding box center [494, 223] width 471 height 210
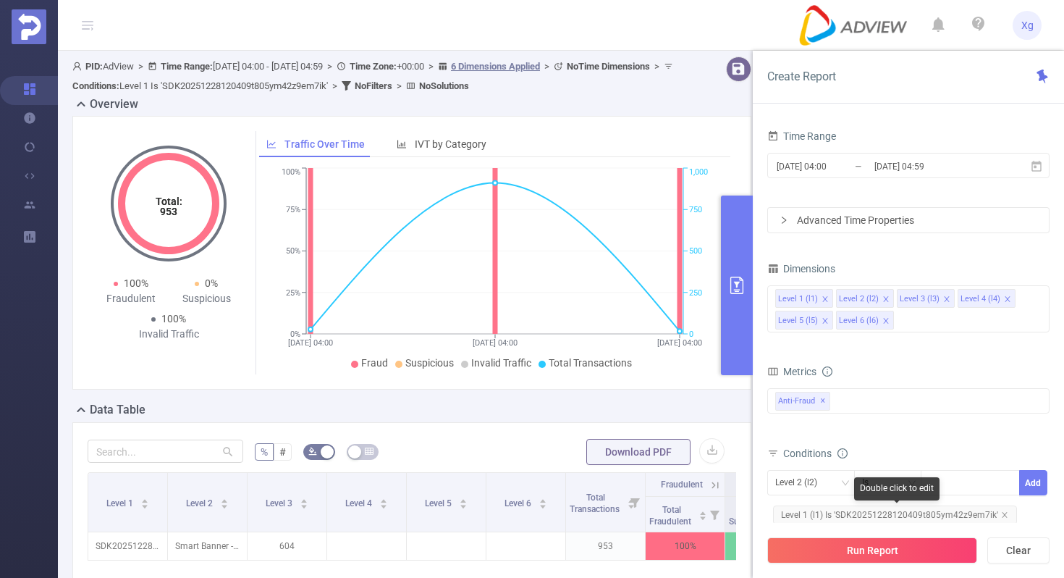
click at [854, 514] on span "Level 1 (l1) Is 'SDK20251228120409t805ym42z9em7ik'" at bounding box center [895, 514] width 244 height 19
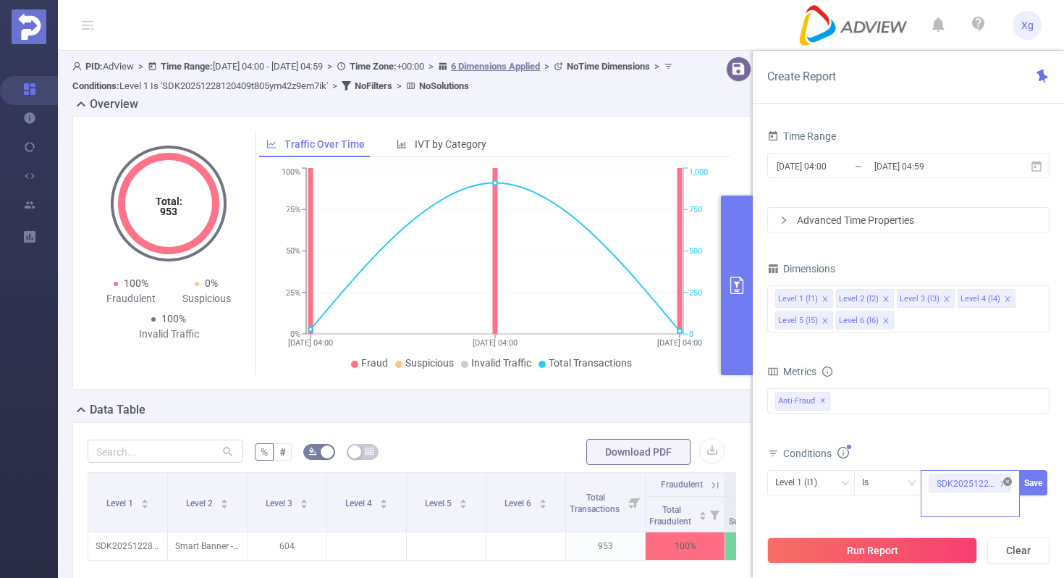
click at [1004, 480] on icon "icon: close-circle" at bounding box center [1007, 481] width 9 height 9
click at [967, 481] on div at bounding box center [970, 483] width 83 height 24
paste input "SDK20251311010619msawiw0sm5q6e9a"
type input "SDK20251311010619msawiw0sm5q6e9a"
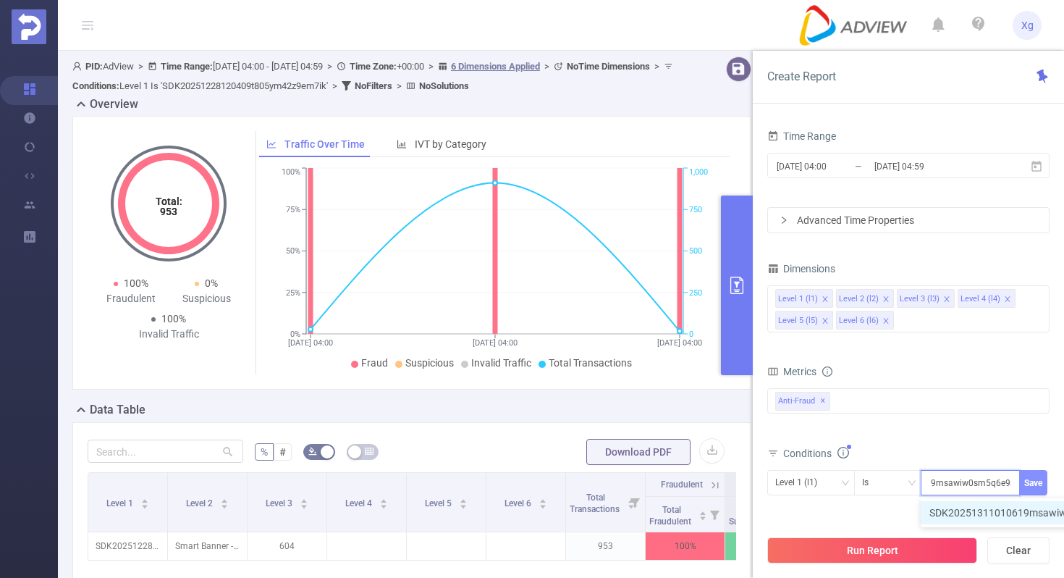
click at [1036, 483] on button "Save" at bounding box center [1033, 482] width 28 height 25
click at [923, 432] on div "Total General IVT Data Centers Disclosed Bots Known Crawlers Irregular Activity…" at bounding box center [908, 410] width 282 height 51
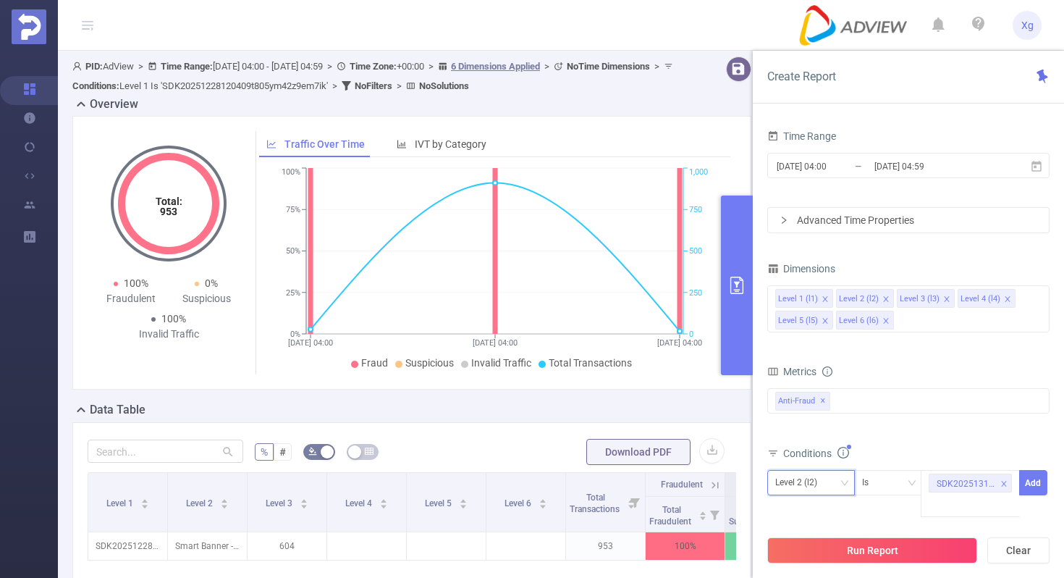
click at [830, 476] on div "Level 2 (l2)" at bounding box center [811, 483] width 72 height 24
click at [823, 331] on li "Level 1 (l1)" at bounding box center [811, 336] width 88 height 23
click at [1037, 480] on button "Add" at bounding box center [1033, 482] width 28 height 25
click at [866, 541] on button "Run Report" at bounding box center [872, 550] width 210 height 26
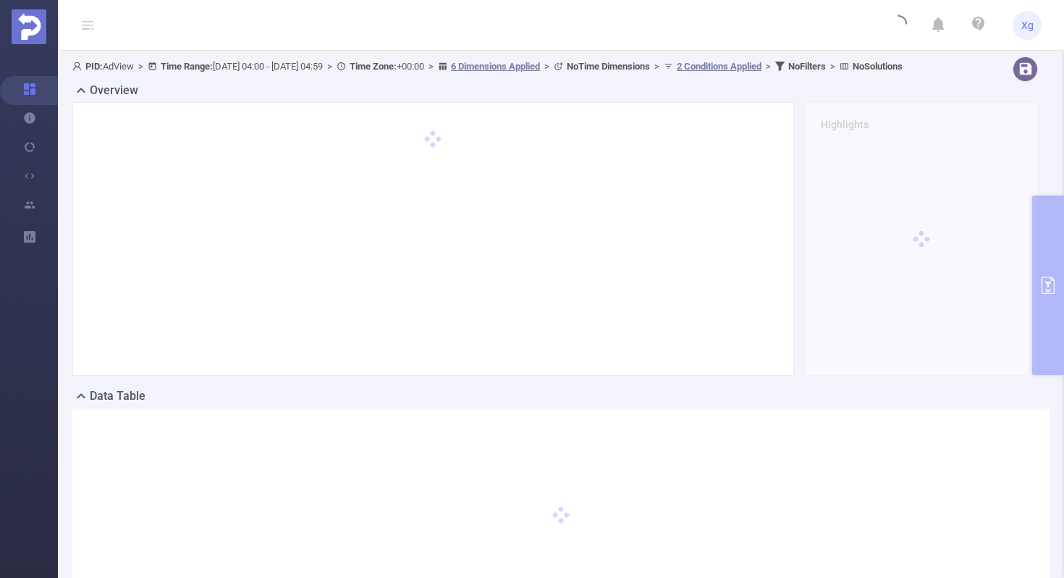
click at [1052, 288] on div "PID: AdView > Time Range: [DATE] 04:00 - [DATE] 04:59 > Time Zone: +00:00 > 6 D…" at bounding box center [561, 353] width 1006 height 604
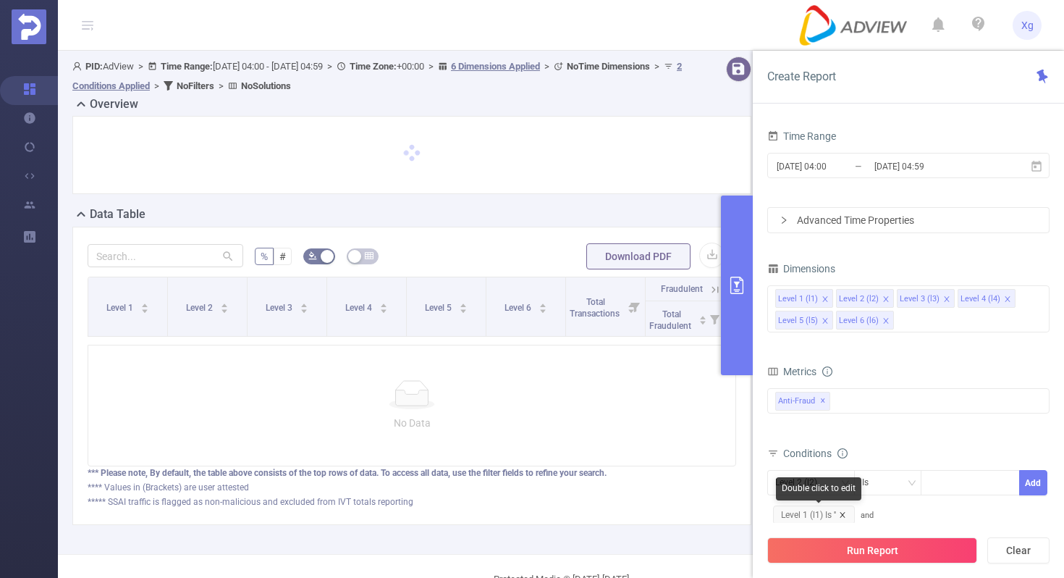
click at [842, 515] on icon "icon: close" at bounding box center [842, 514] width 7 height 7
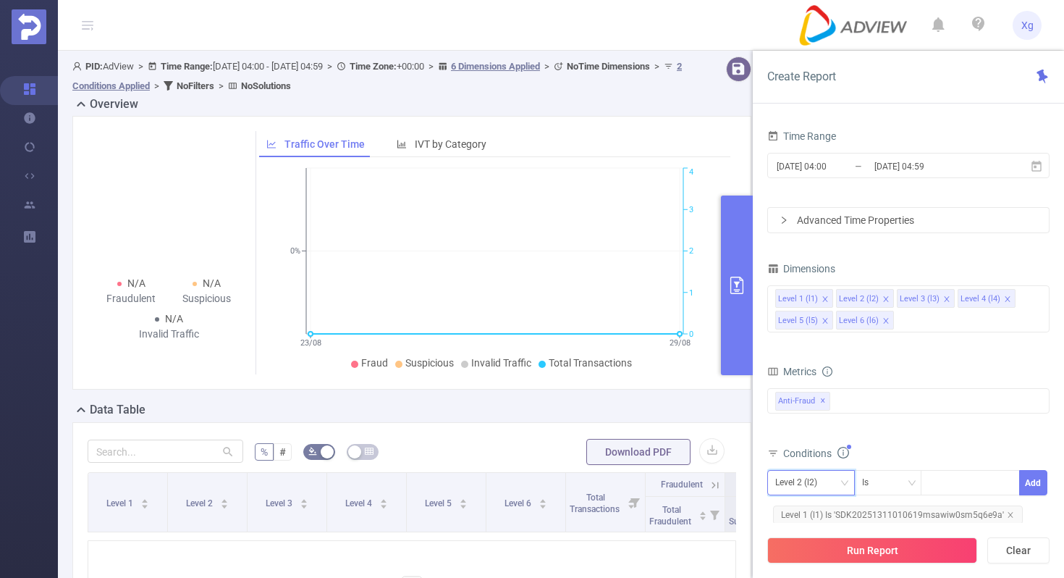
click at [845, 485] on icon "icon: down" at bounding box center [844, 482] width 9 height 9
click at [831, 344] on li "Level 1 (l1)" at bounding box center [811, 336] width 88 height 23
click at [1008, 511] on icon "icon: close" at bounding box center [1010, 514] width 7 height 7
click at [964, 475] on div at bounding box center [970, 483] width 83 height 24
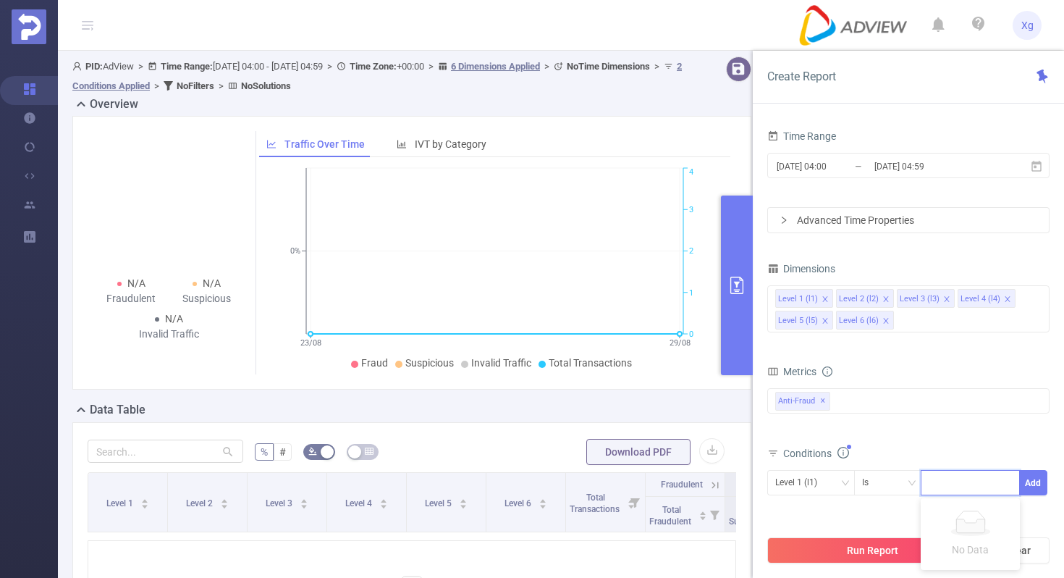
paste input "SDK20251311010619msawiw0sm5q6e9a"
type input "SDK20251311010619msawiw0sm5q6e9a"
click at [1034, 482] on button "Add" at bounding box center [1033, 482] width 28 height 25
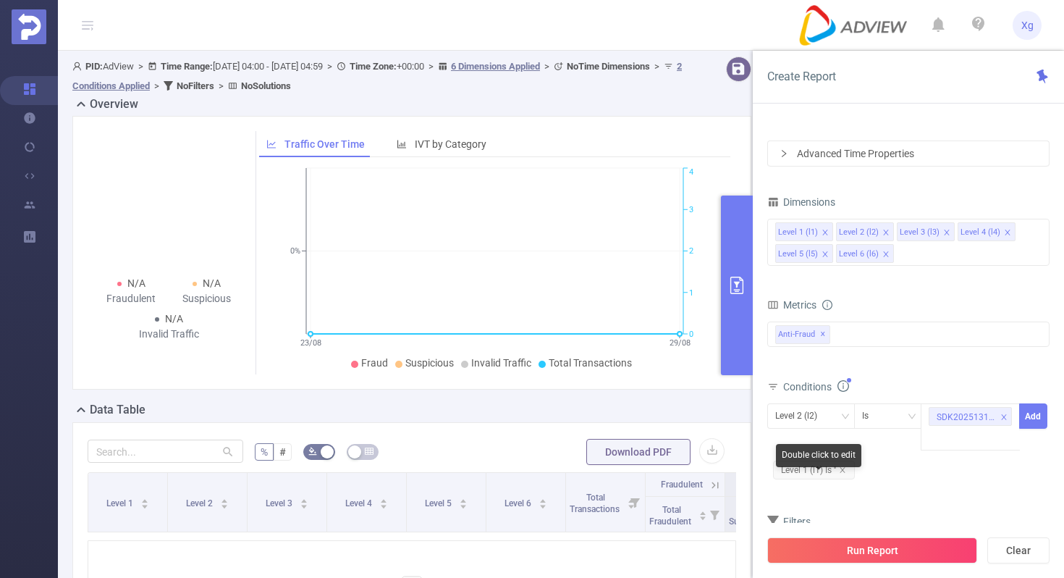
click at [845, 469] on div "Double click to edit" at bounding box center [818, 458] width 85 height 29
click at [843, 468] on icon "icon: close" at bounding box center [842, 469] width 7 height 7
click at [847, 413] on icon "icon: down" at bounding box center [844, 415] width 7 height 5
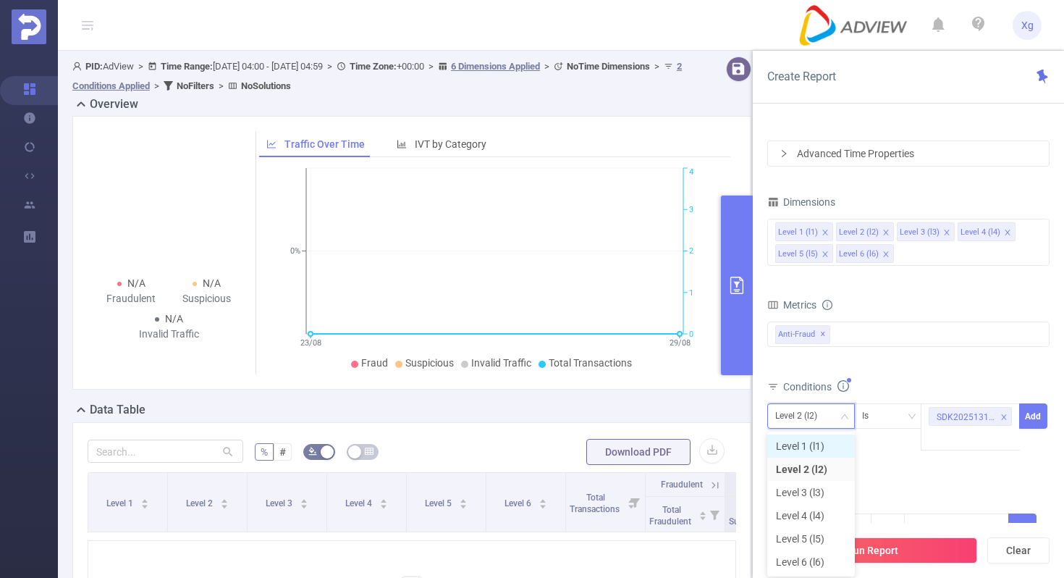
click at [803, 442] on li "Level 1 (l1)" at bounding box center [811, 445] width 88 height 23
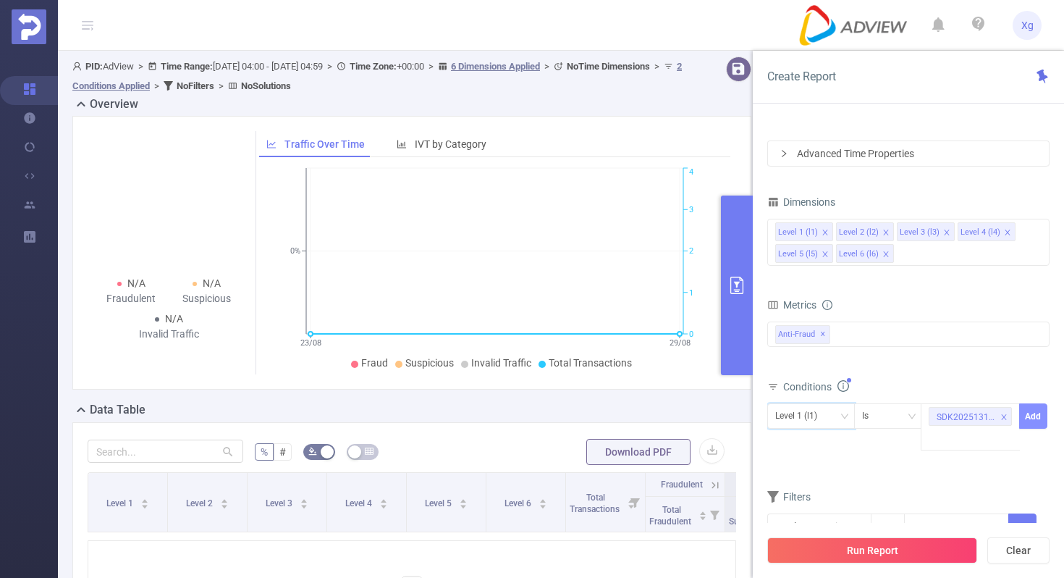
click at [1042, 410] on button "Add" at bounding box center [1033, 415] width 28 height 25
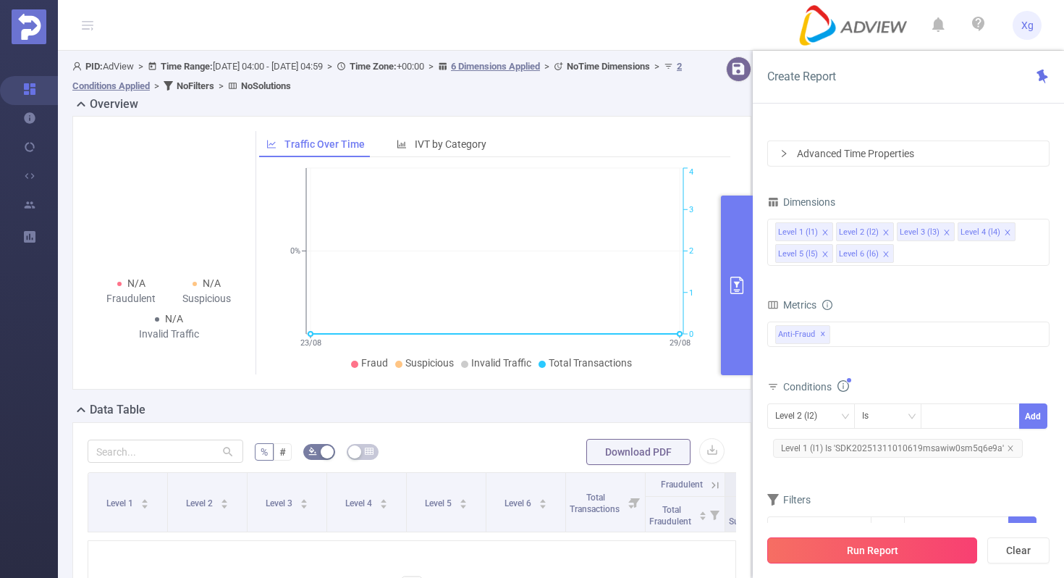
click at [866, 549] on button "Run Report" at bounding box center [872, 550] width 210 height 26
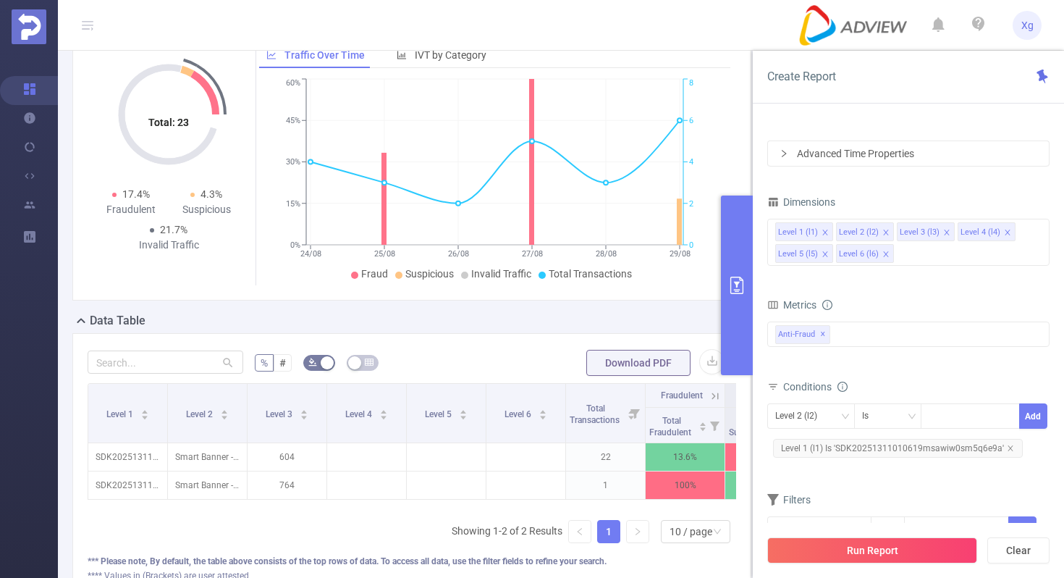
scroll to position [99, 0]
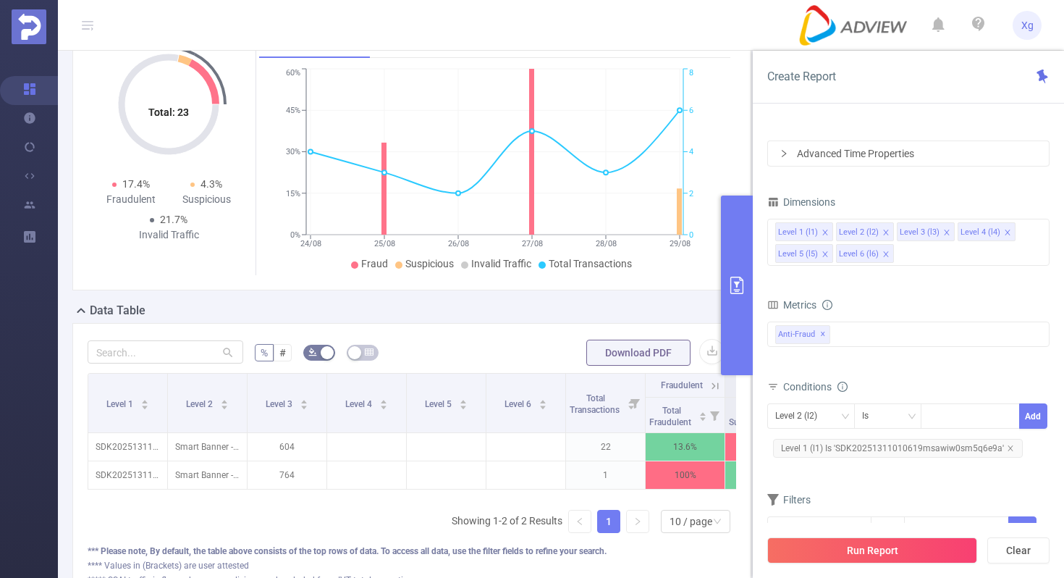
click at [738, 270] on button "primary" at bounding box center [737, 285] width 32 height 180
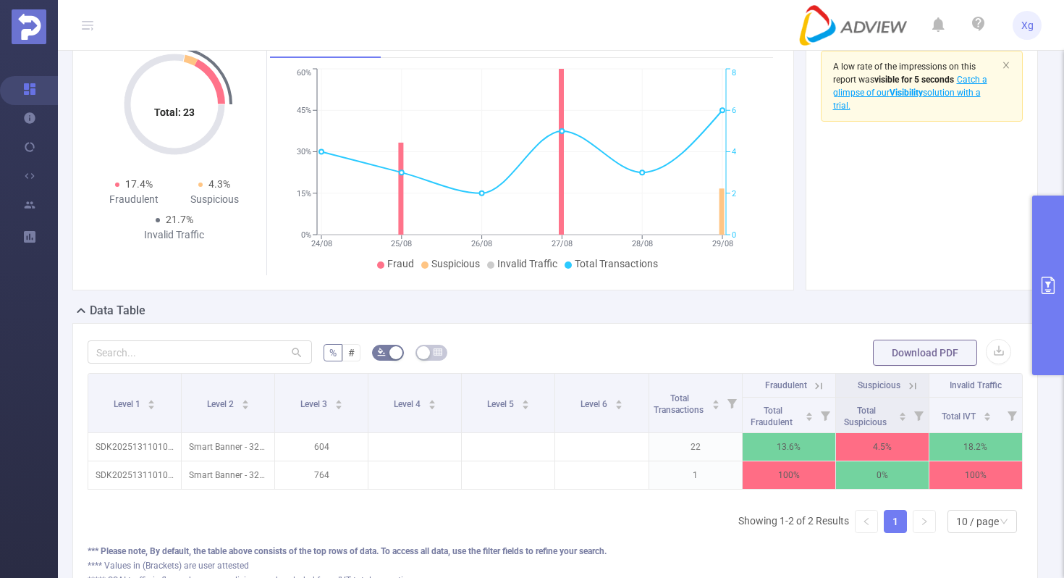
click at [1055, 256] on button "primary" at bounding box center [1048, 285] width 32 height 180
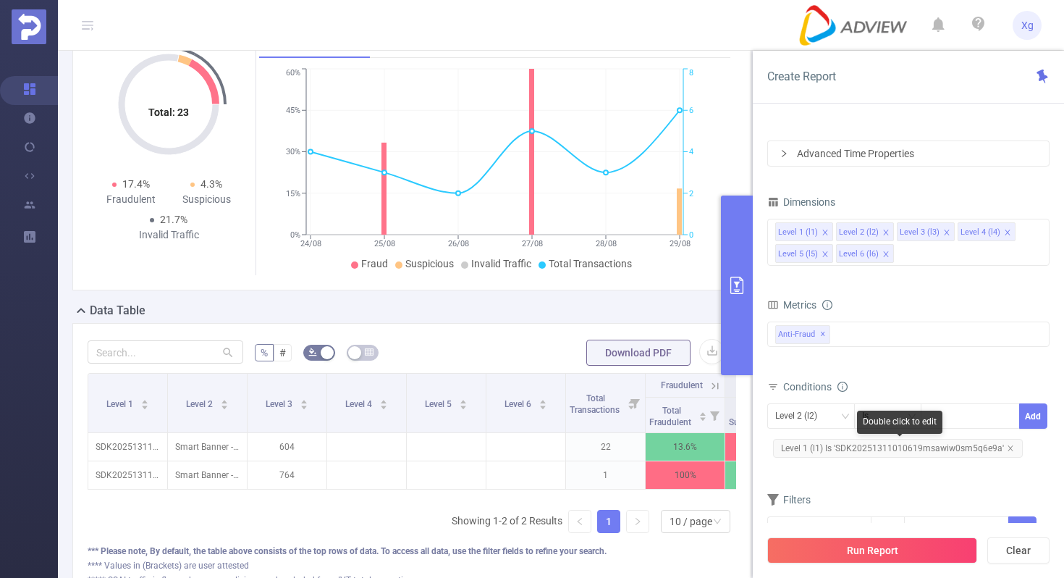
click at [839, 447] on span "Level 1 (l1) Is 'SDK20251311010619msawiw0sm5q6e9a'" at bounding box center [898, 448] width 250 height 19
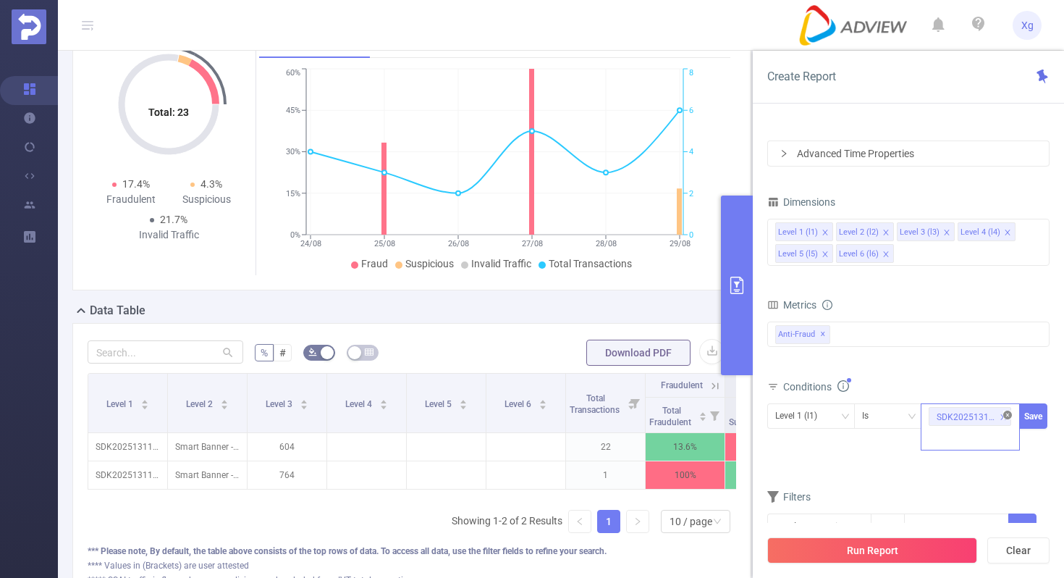
click at [1007, 415] on icon "icon: close-circle" at bounding box center [1007, 414] width 9 height 9
paste input "SDK202511281104095r6ha19wcuoylu9"
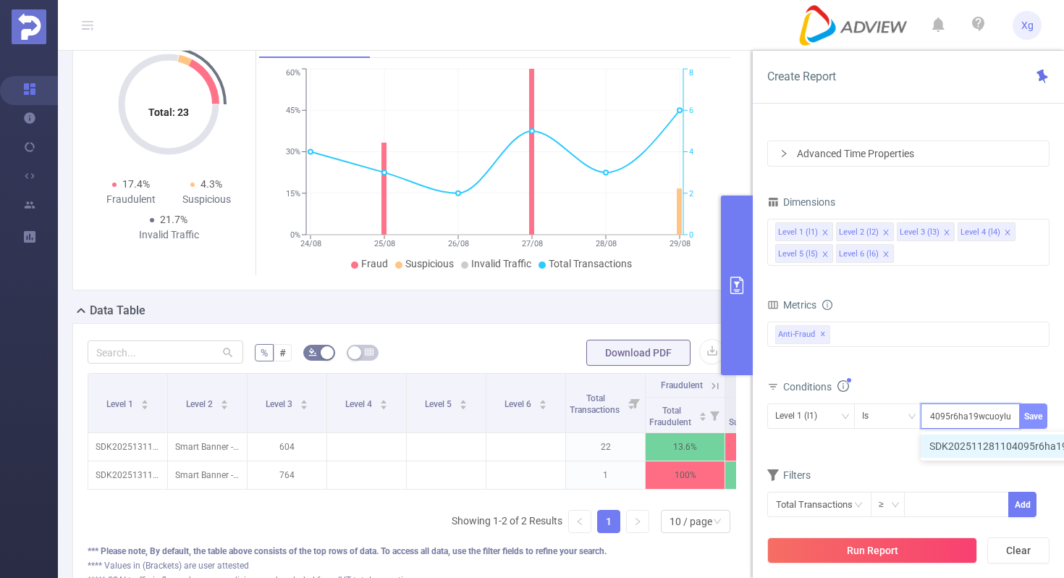
type input "SDK202511281104095r6ha19wcuoylu9"
click at [1037, 415] on button "Save" at bounding box center [1033, 415] width 28 height 25
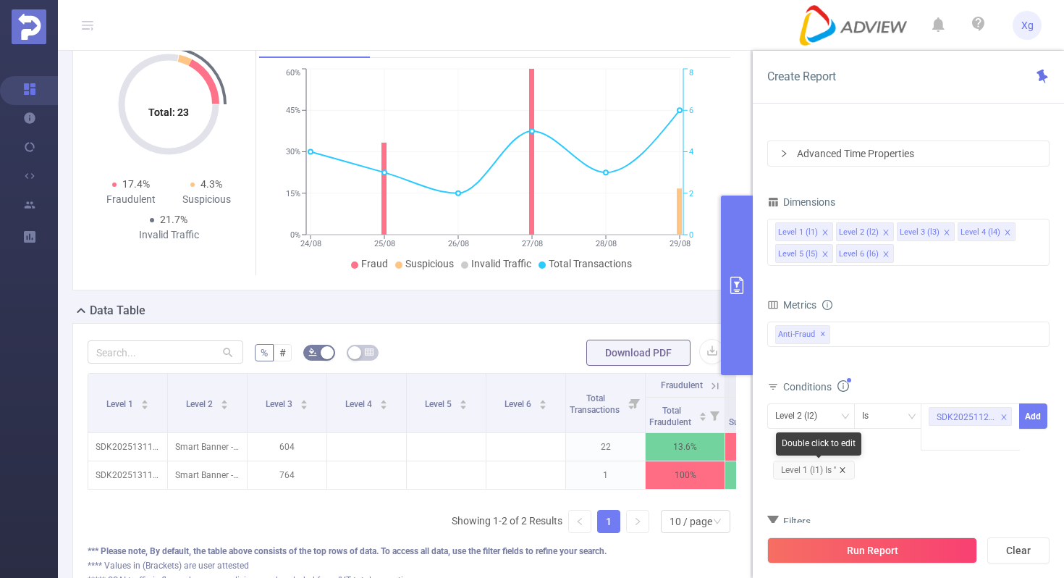
click at [843, 468] on icon "icon: close" at bounding box center [842, 469] width 5 height 5
click at [845, 414] on icon "icon: down" at bounding box center [844, 416] width 9 height 9
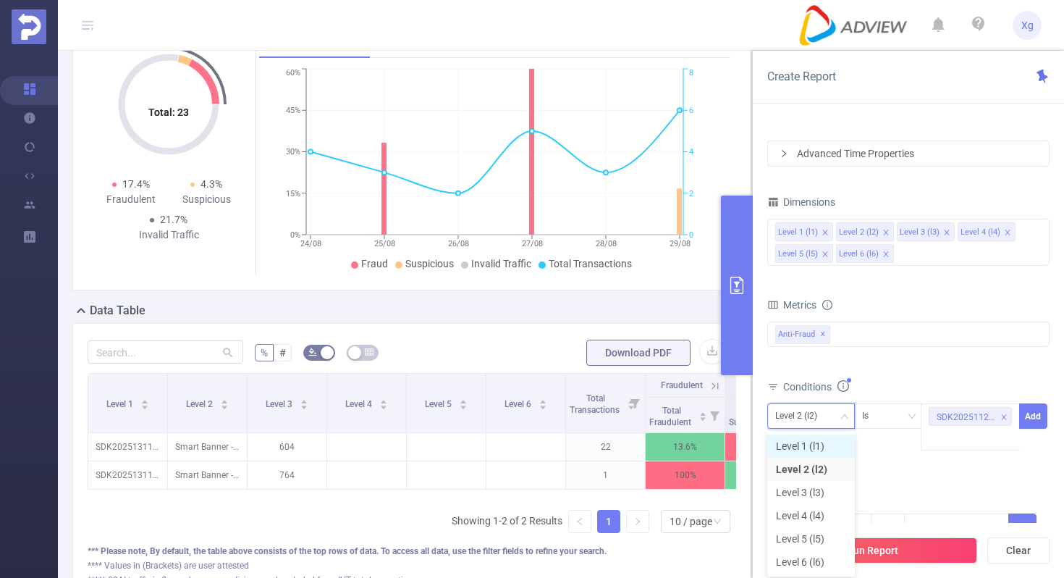
click at [811, 446] on li "Level 1 (l1)" at bounding box center [811, 445] width 88 height 23
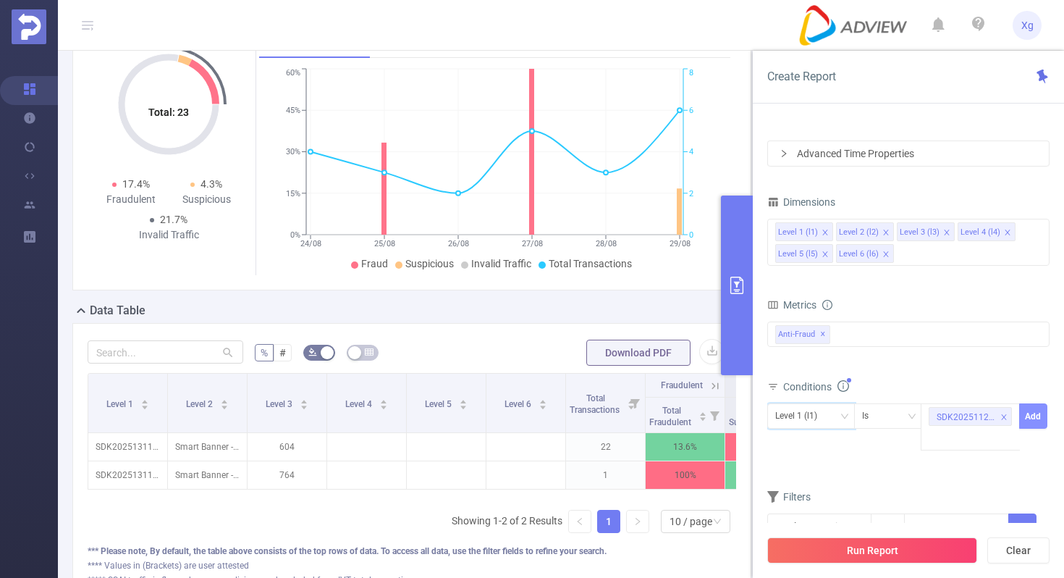
click at [1035, 409] on button "Add" at bounding box center [1033, 415] width 28 height 25
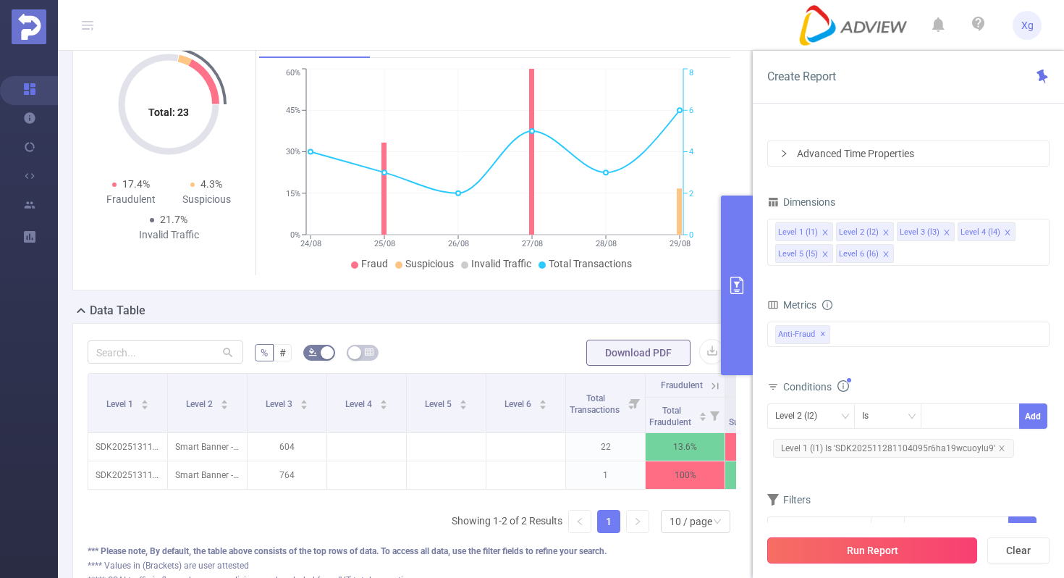
click at [848, 552] on button "Run Report" at bounding box center [872, 550] width 210 height 26
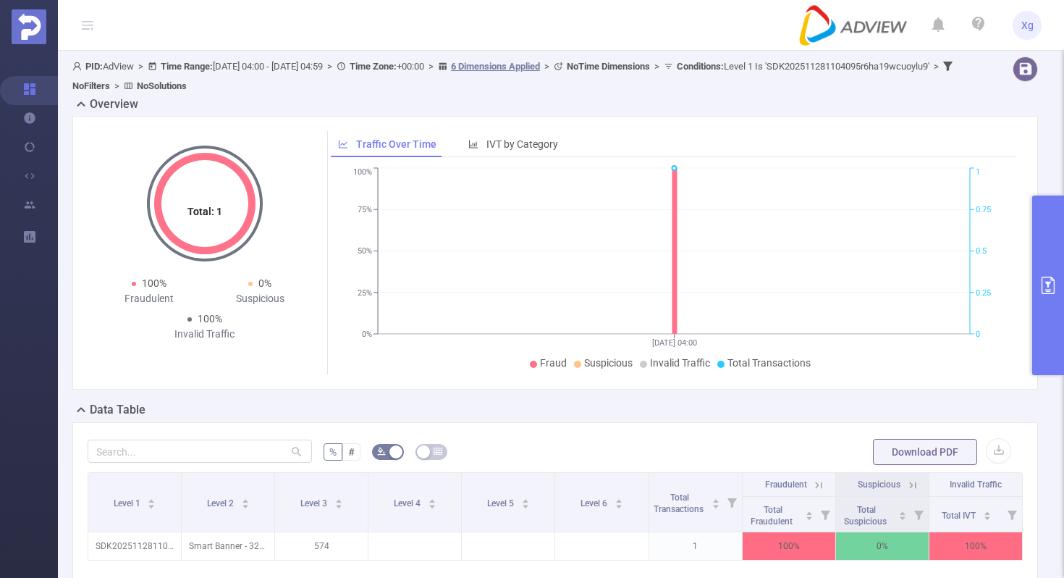
click at [1052, 342] on button "primary" at bounding box center [1048, 285] width 32 height 180
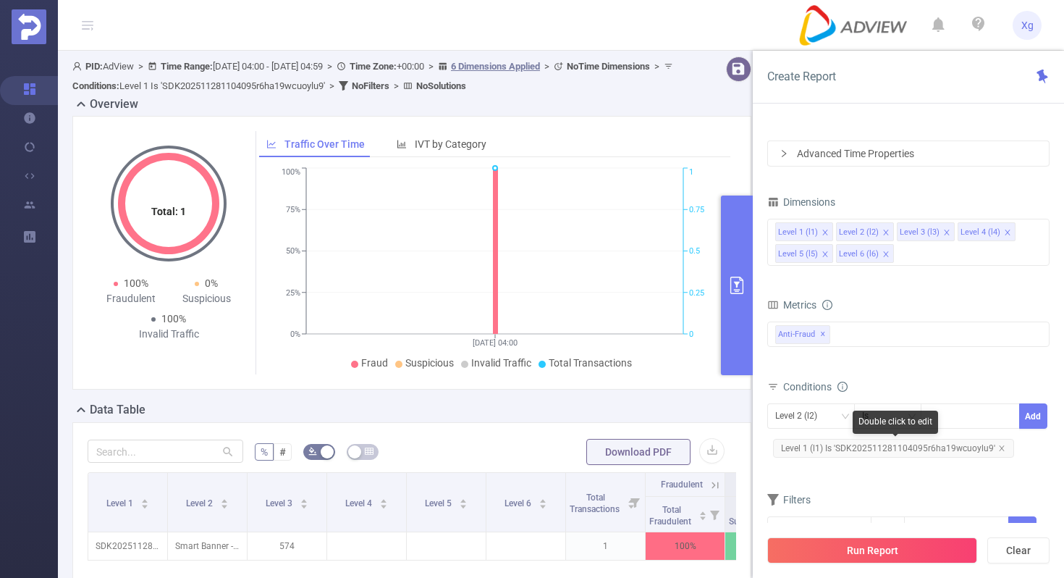
click at [853, 446] on span "Level 1 (l1) Is 'SDK202511281104095r6ha19wcuoylu9'" at bounding box center [893, 448] width 241 height 19
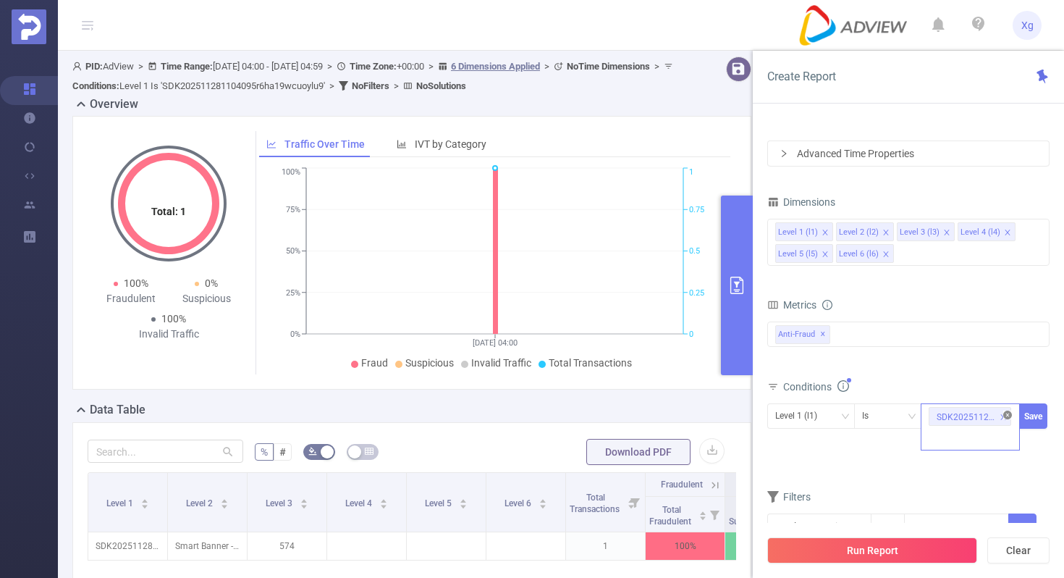
click at [1006, 411] on icon "icon: close-circle" at bounding box center [1007, 414] width 9 height 9
click at [952, 413] on div at bounding box center [970, 416] width 83 height 24
paste input "SDK202503290304049vlus700dgcx60j"
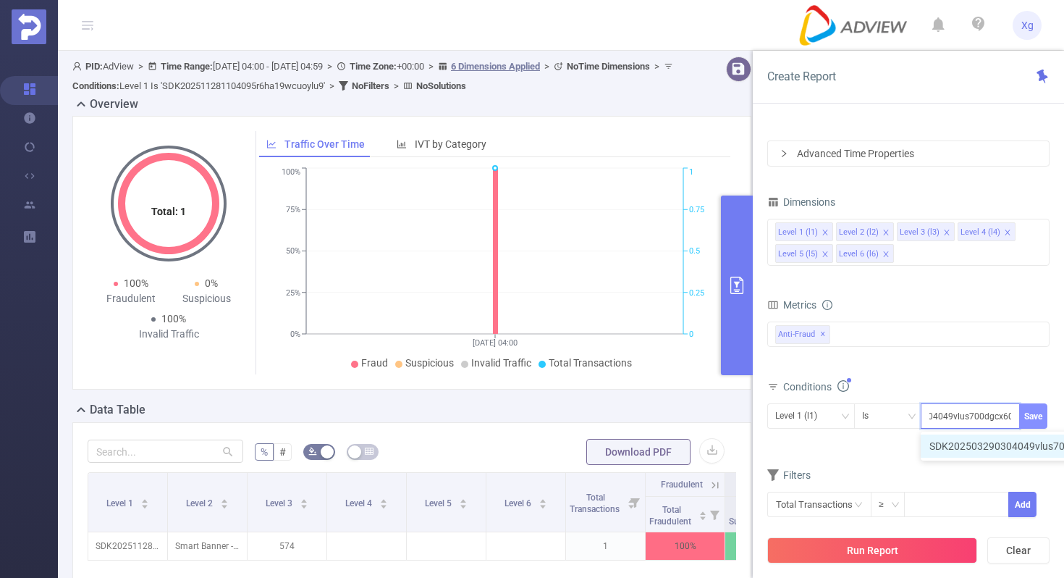
type input "SDK202503290304049vlus700dgcx60j"
click at [1037, 415] on button "Save" at bounding box center [1033, 415] width 28 height 25
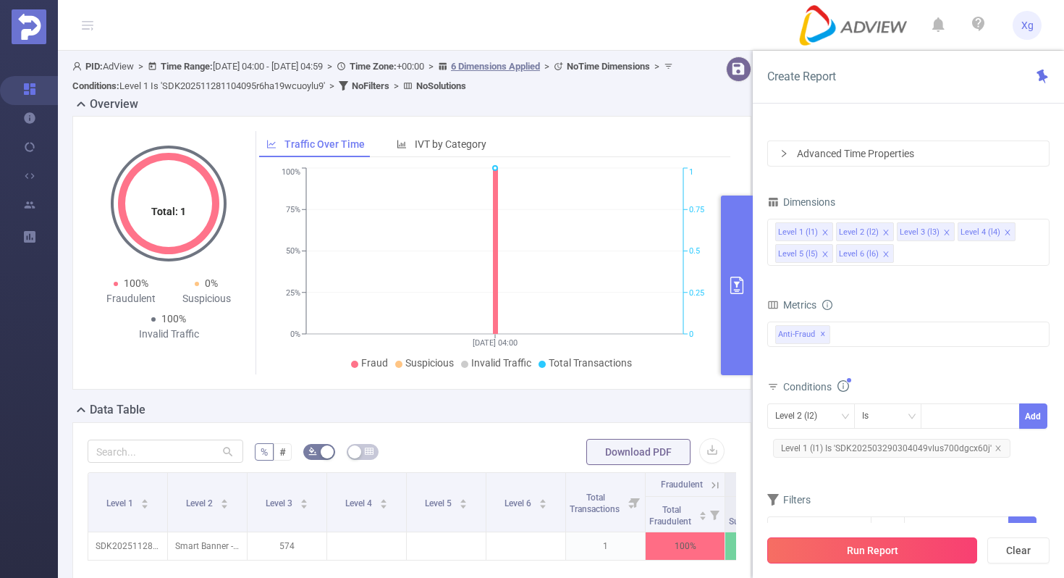
click at [865, 553] on button "Run Report" at bounding box center [872, 550] width 210 height 26
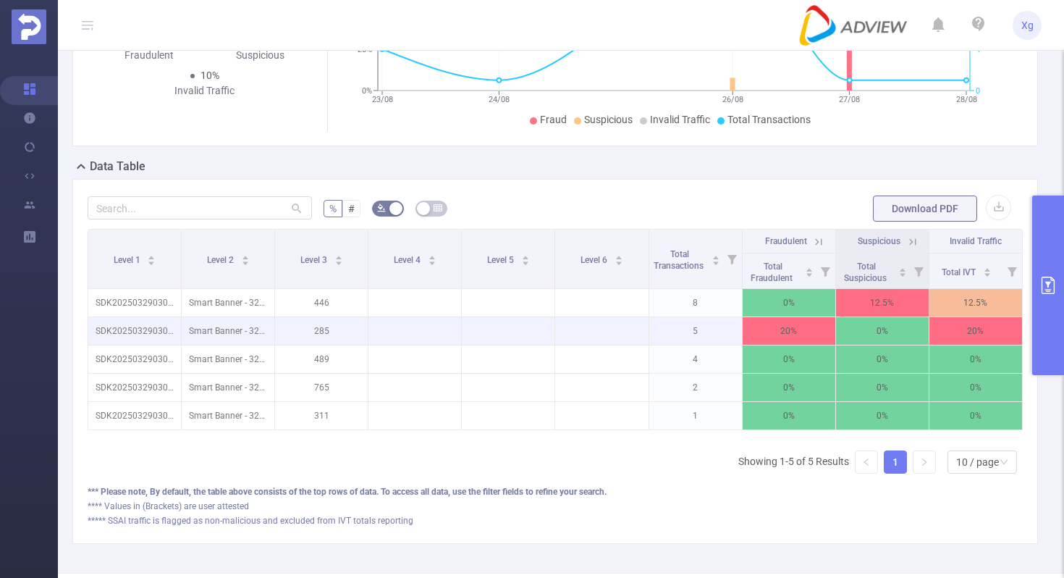
scroll to position [68, 0]
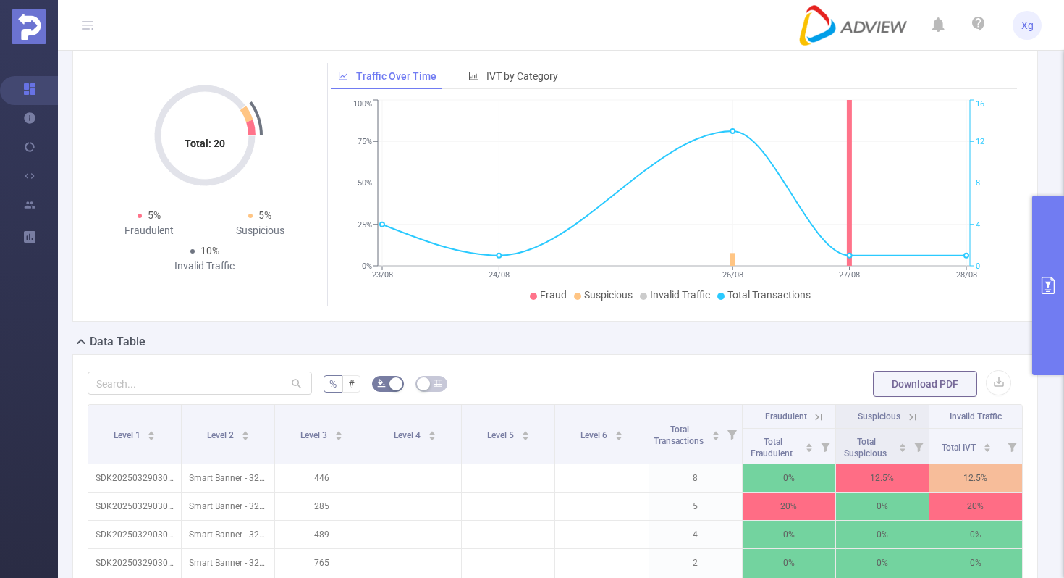
click at [1045, 250] on button "primary" at bounding box center [1048, 285] width 32 height 180
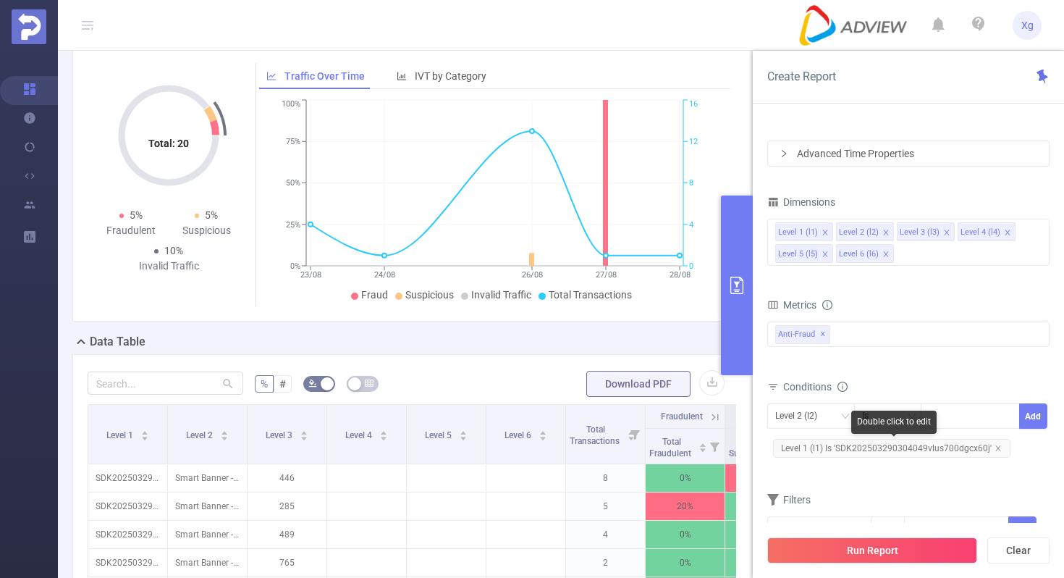
click at [891, 450] on span "Level 1 (l1) Is 'SDK202503290304049vlus700dgcx60j'" at bounding box center [891, 448] width 237 height 19
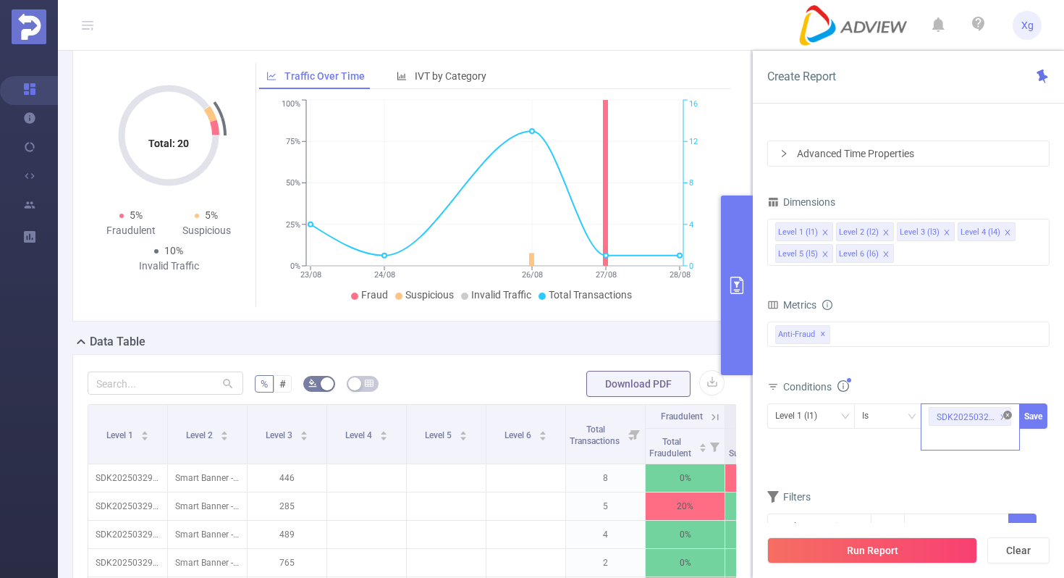
click at [1005, 411] on icon "icon: close-circle" at bounding box center [1007, 414] width 9 height 9
click at [969, 415] on div at bounding box center [970, 416] width 83 height 24
paste input "SDK20251027100428x0k36s0qbj3m2mg"
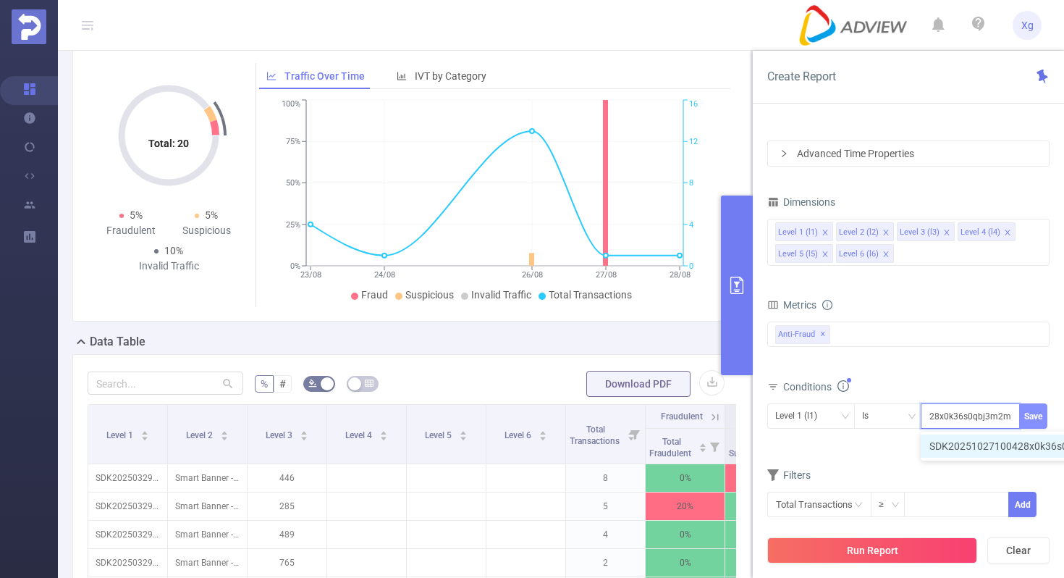
type input "SDK20251027100428x0k36s0qbj3m2mg"
click at [1039, 420] on button "Save" at bounding box center [1033, 415] width 28 height 25
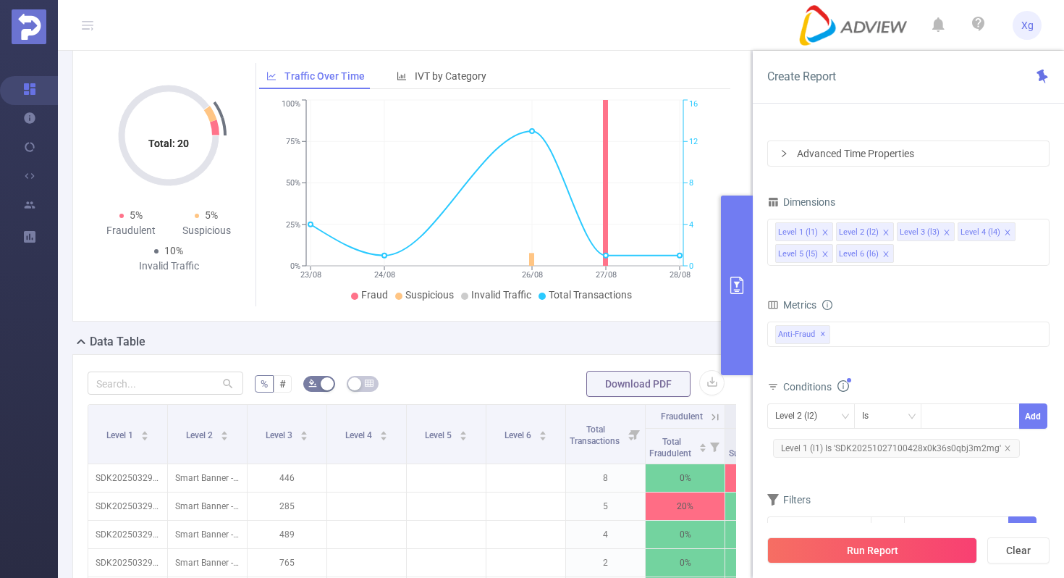
click at [857, 526] on div "Run Report Clear" at bounding box center [908, 550] width 311 height 55
click at [847, 546] on button "Run Report" at bounding box center [872, 550] width 210 height 26
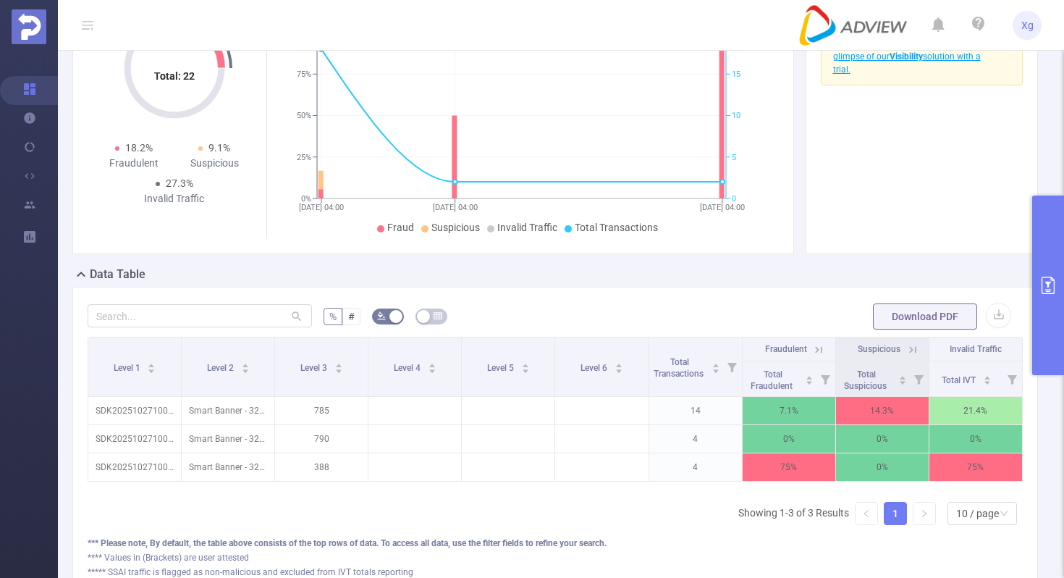
scroll to position [137, 0]
